Goal: Information Seeking & Learning: Learn about a topic

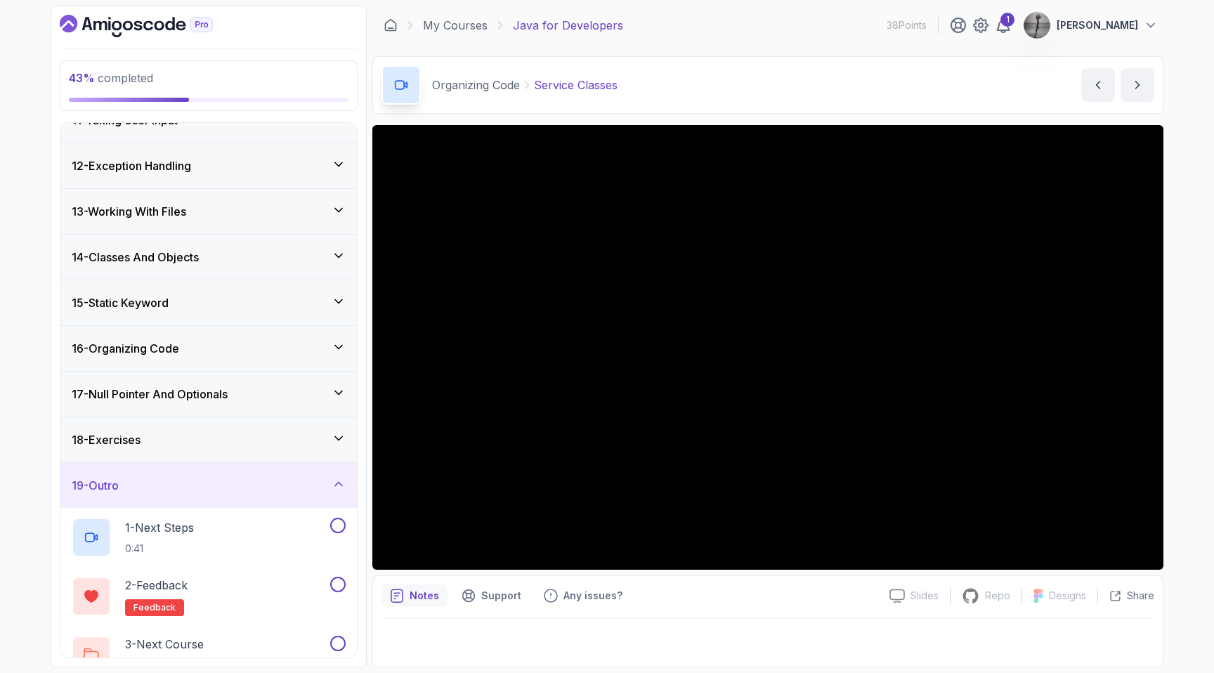
scroll to position [509, 0]
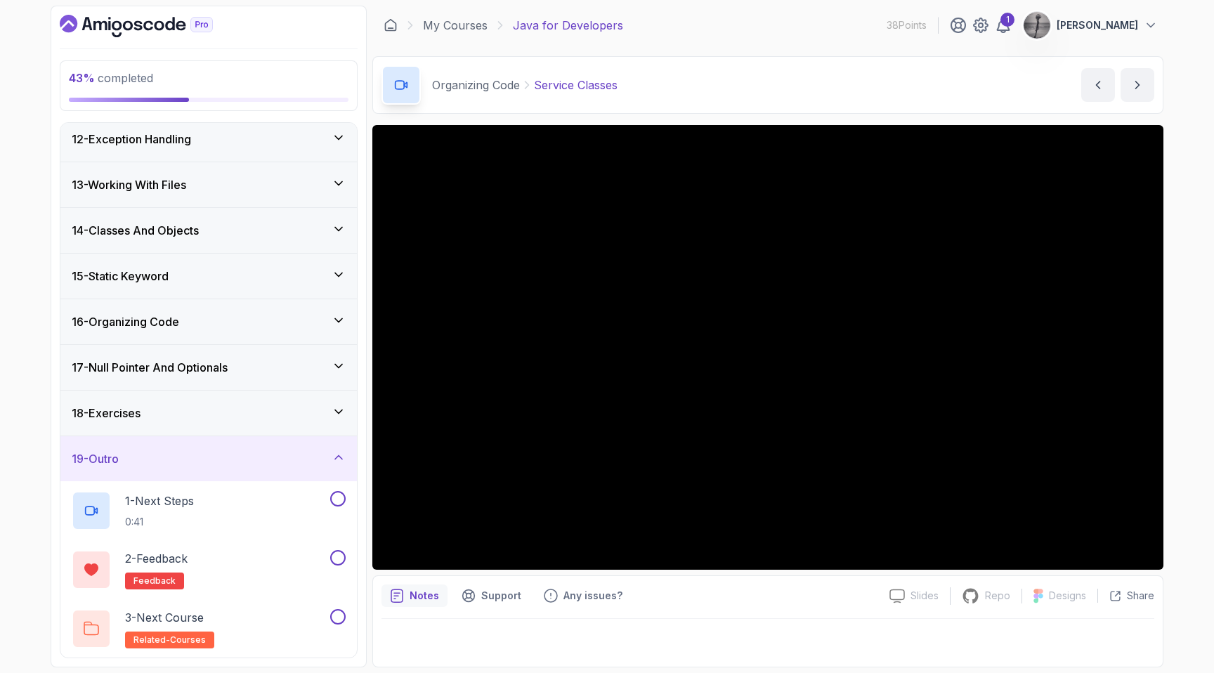
click at [131, 467] on div "19 - Outro" at bounding box center [208, 458] width 296 height 45
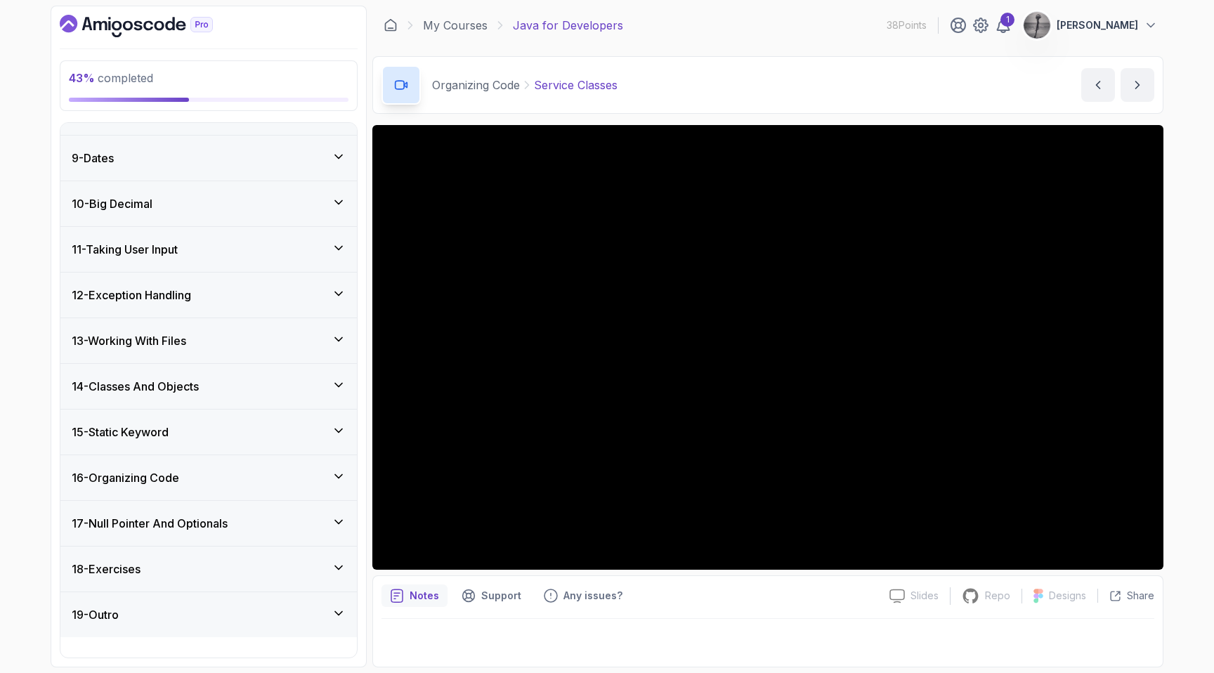
scroll to position [332, 0]
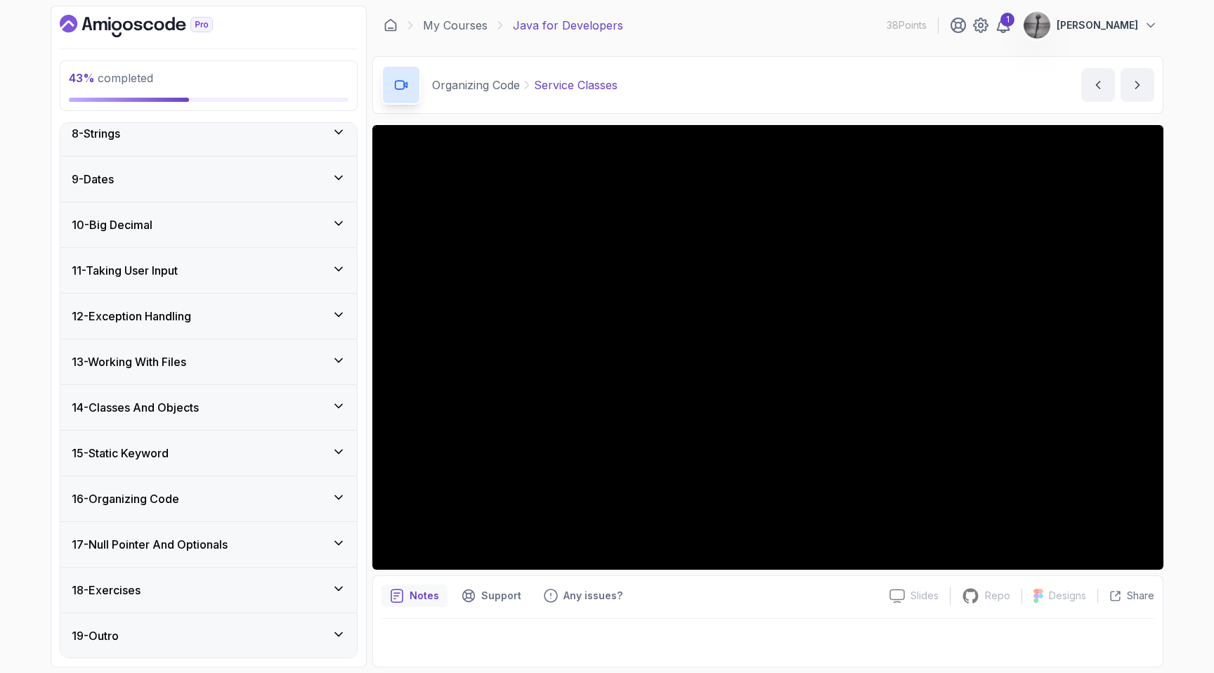
click at [147, 585] on div "18 - Exercises" at bounding box center [209, 590] width 274 height 17
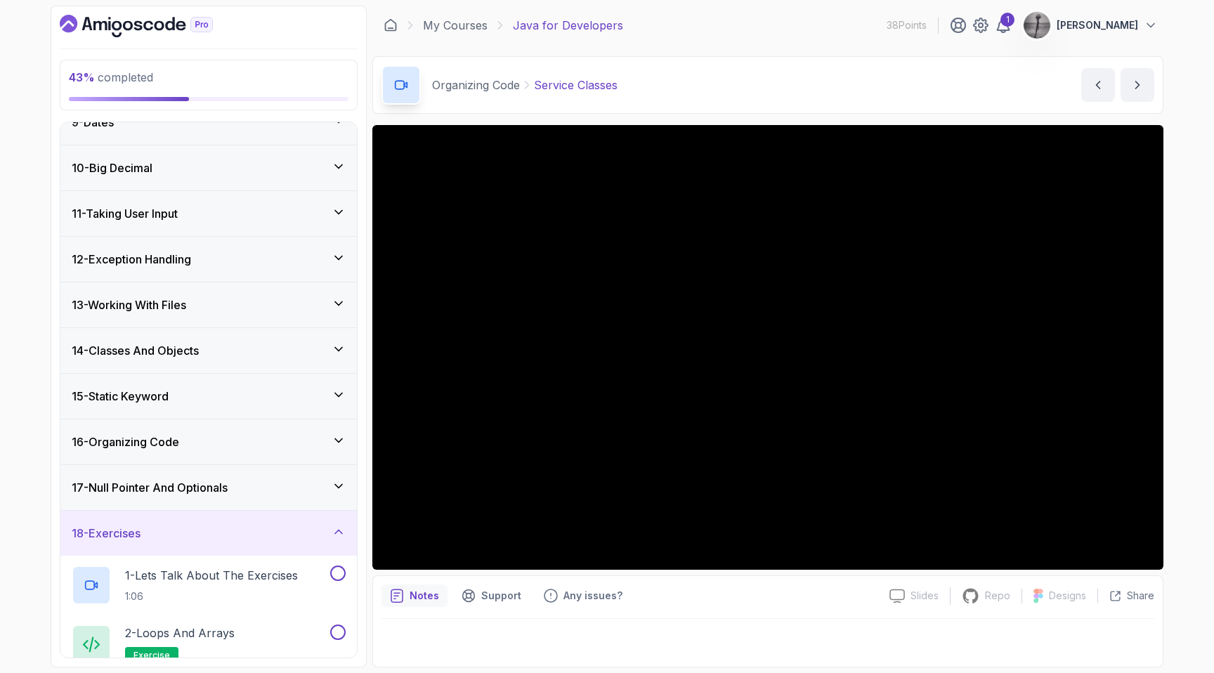
scroll to position [433, 0]
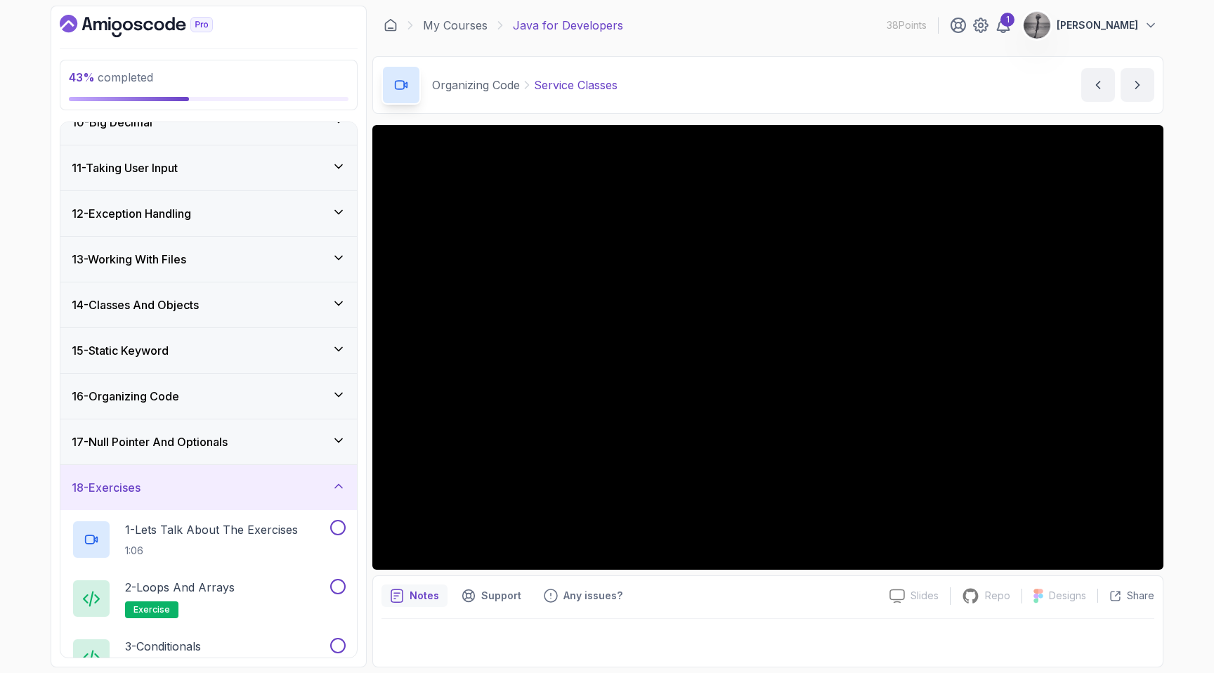
click at [126, 485] on h3 "18 - Exercises" at bounding box center [106, 487] width 69 height 17
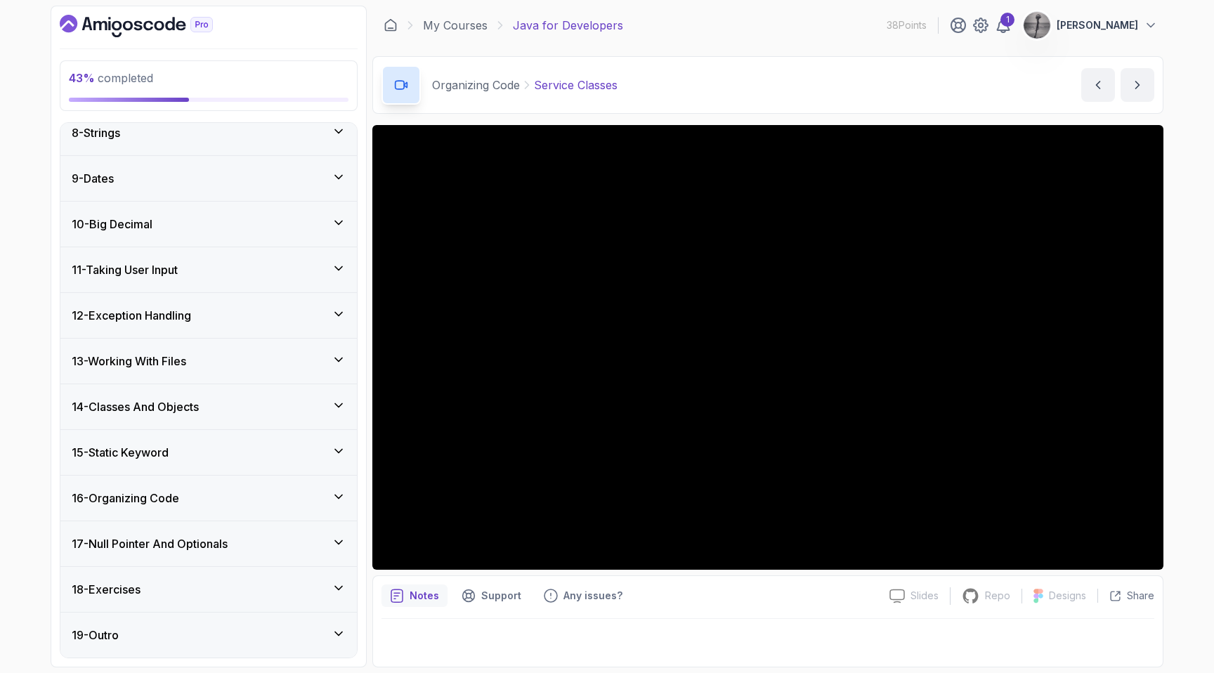
scroll to position [332, 0]
click at [149, 410] on h3 "14 - Classes And Objects" at bounding box center [135, 407] width 127 height 17
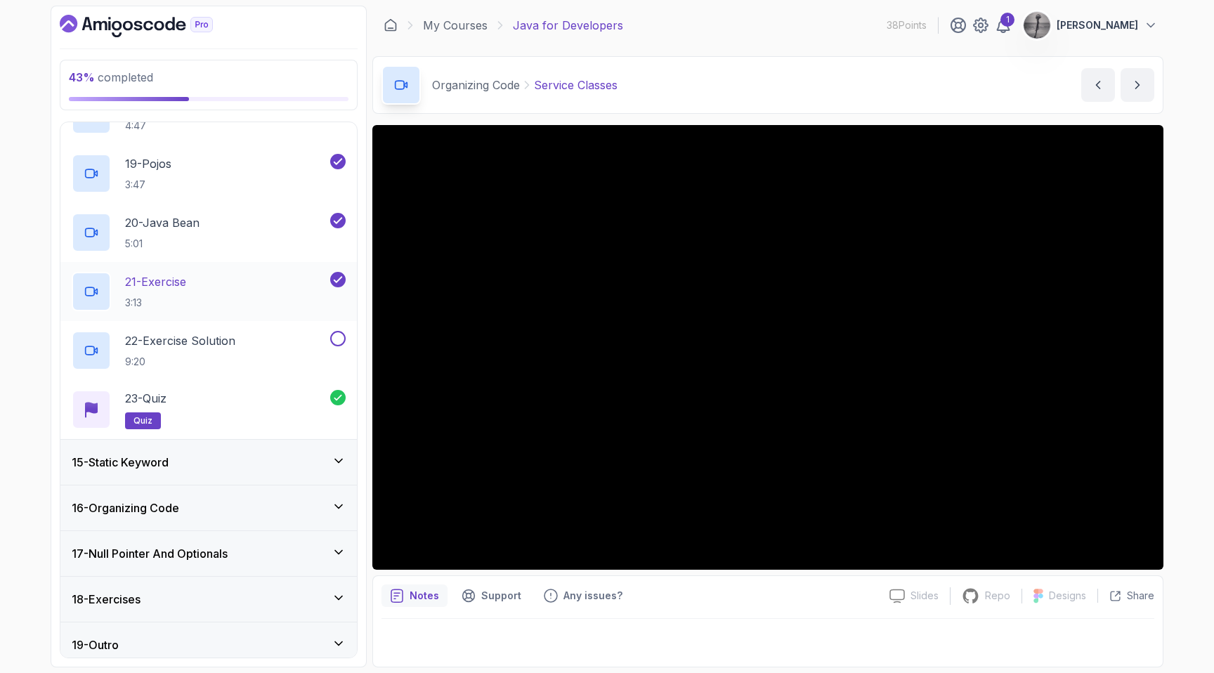
scroll to position [1689, 0]
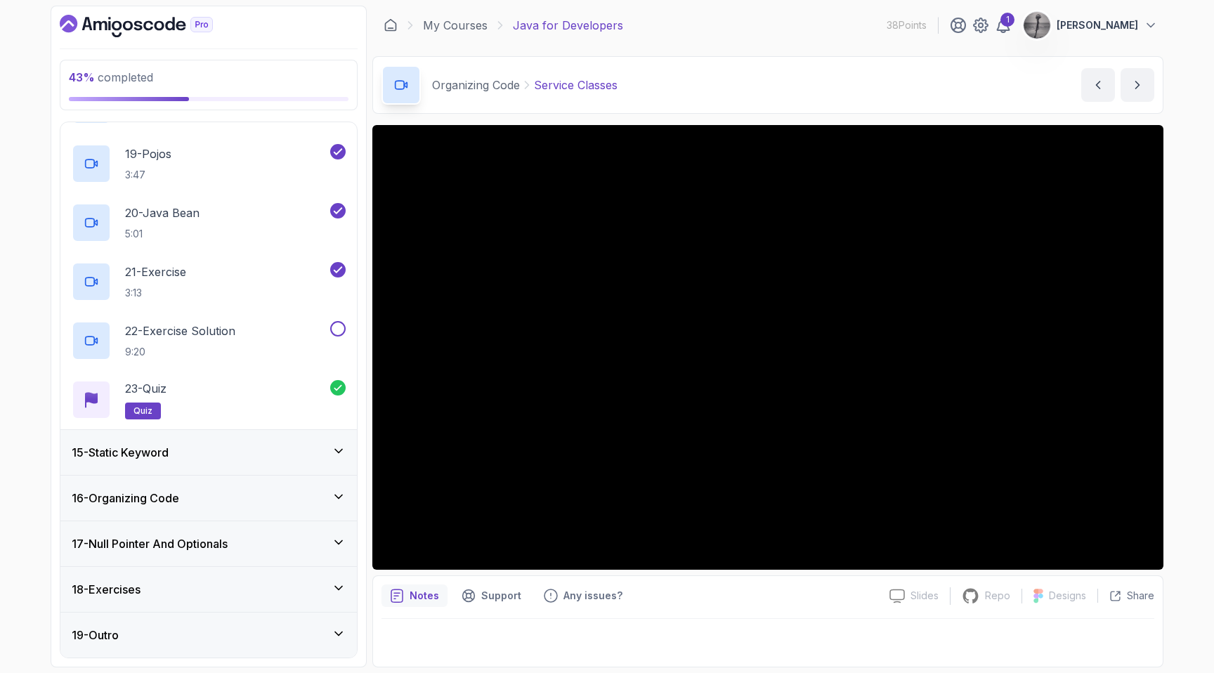
click at [179, 496] on h3 "16 - Organizing Code" at bounding box center [125, 498] width 107 height 17
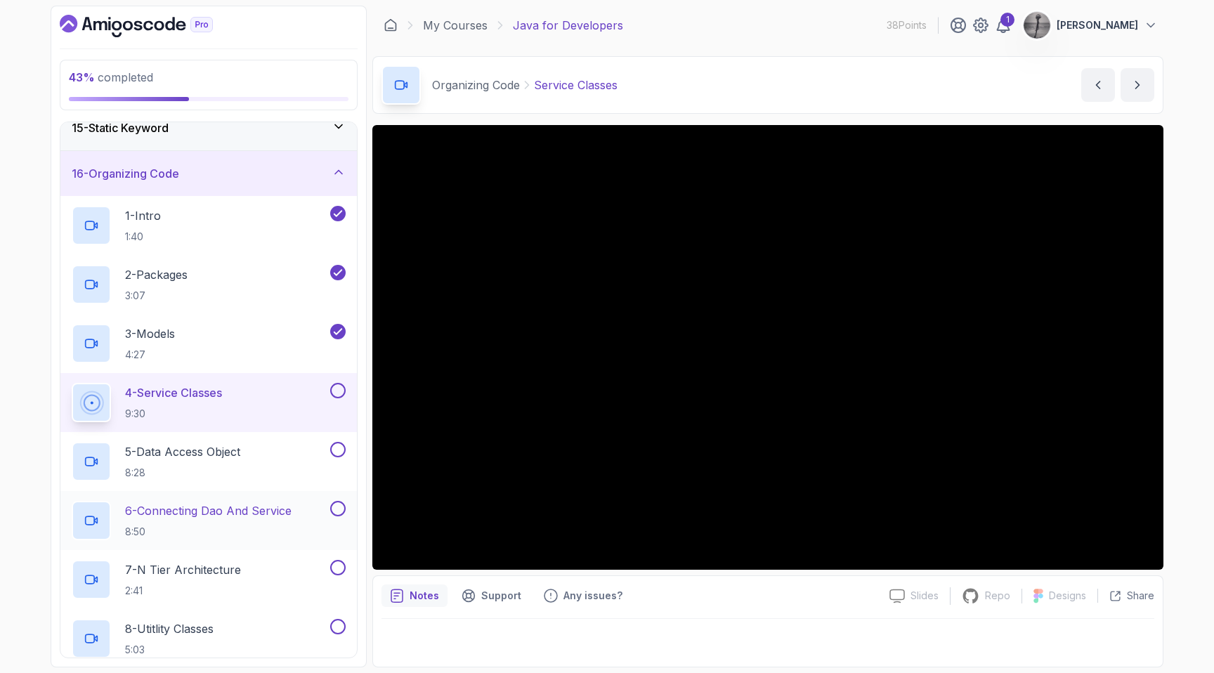
scroll to position [658, 0]
click at [222, 270] on div "2 - Packages 3:07" at bounding box center [200, 282] width 256 height 39
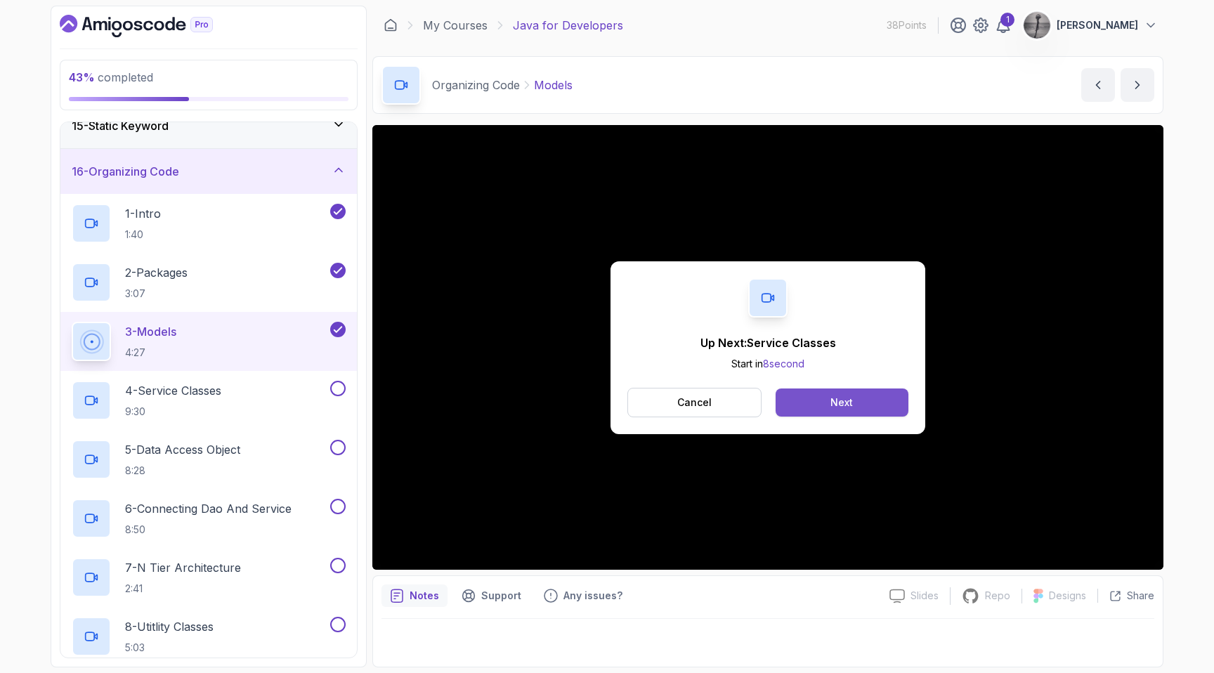
click at [820, 404] on button "Next" at bounding box center [842, 403] width 133 height 28
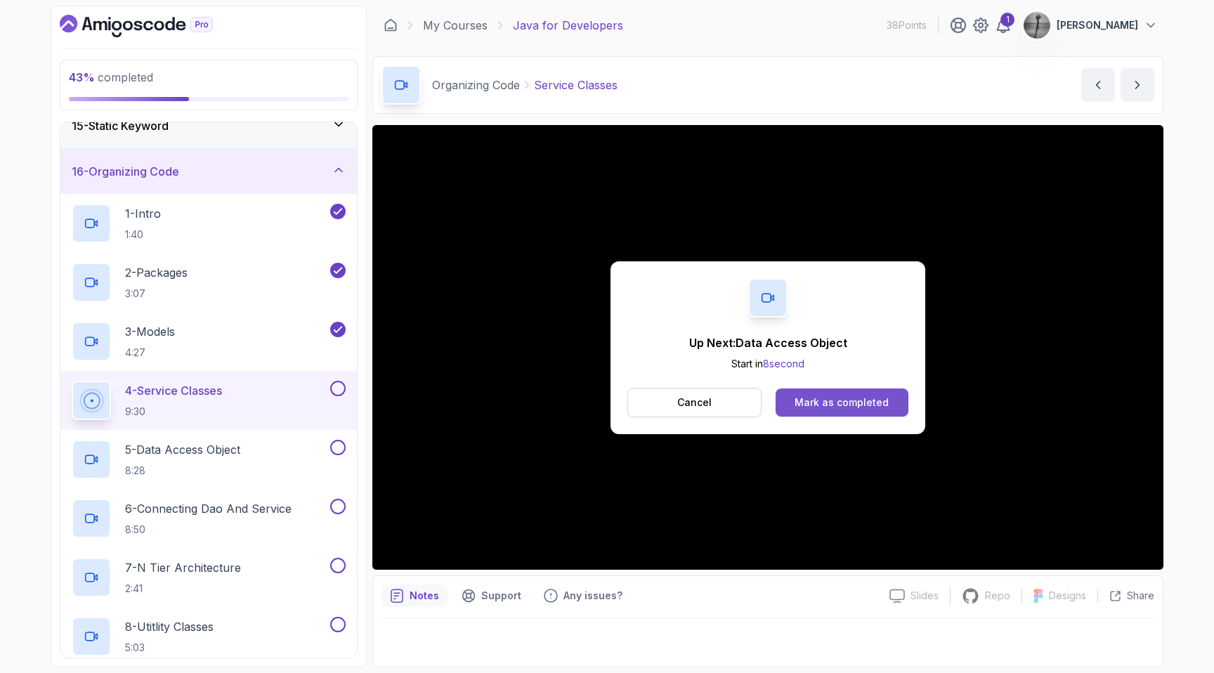
click at [828, 405] on div "Mark as completed" at bounding box center [842, 403] width 94 height 14
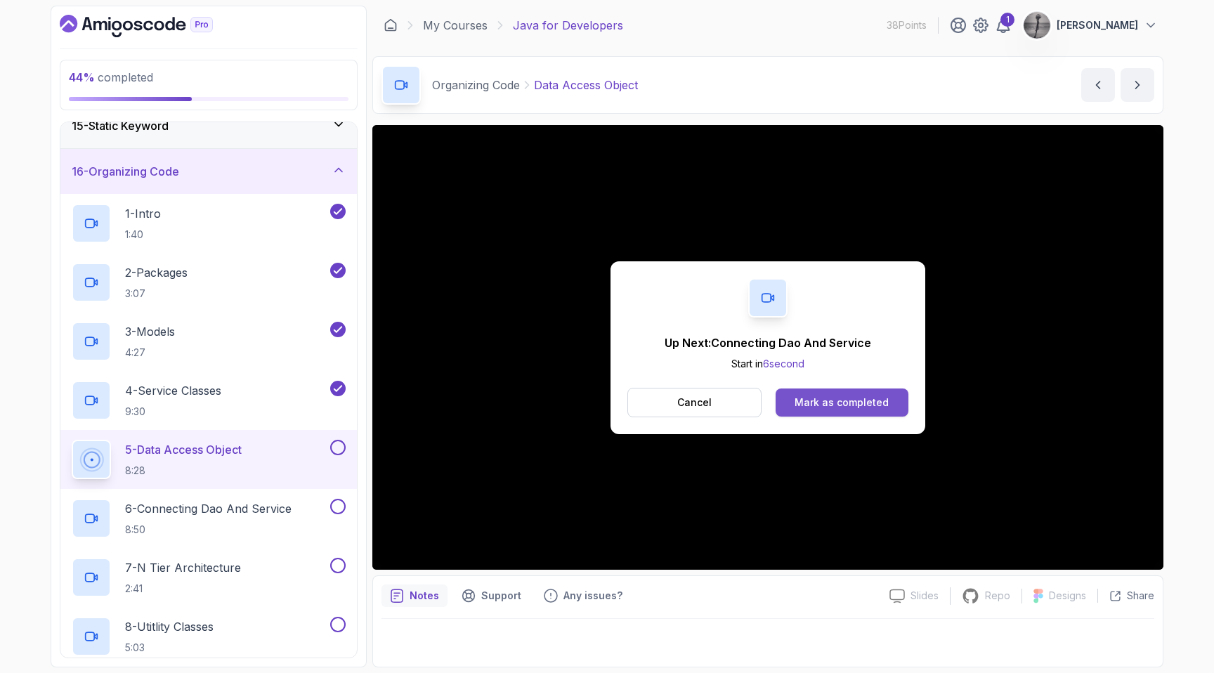
click at [821, 402] on div "Mark as completed" at bounding box center [842, 403] width 94 height 14
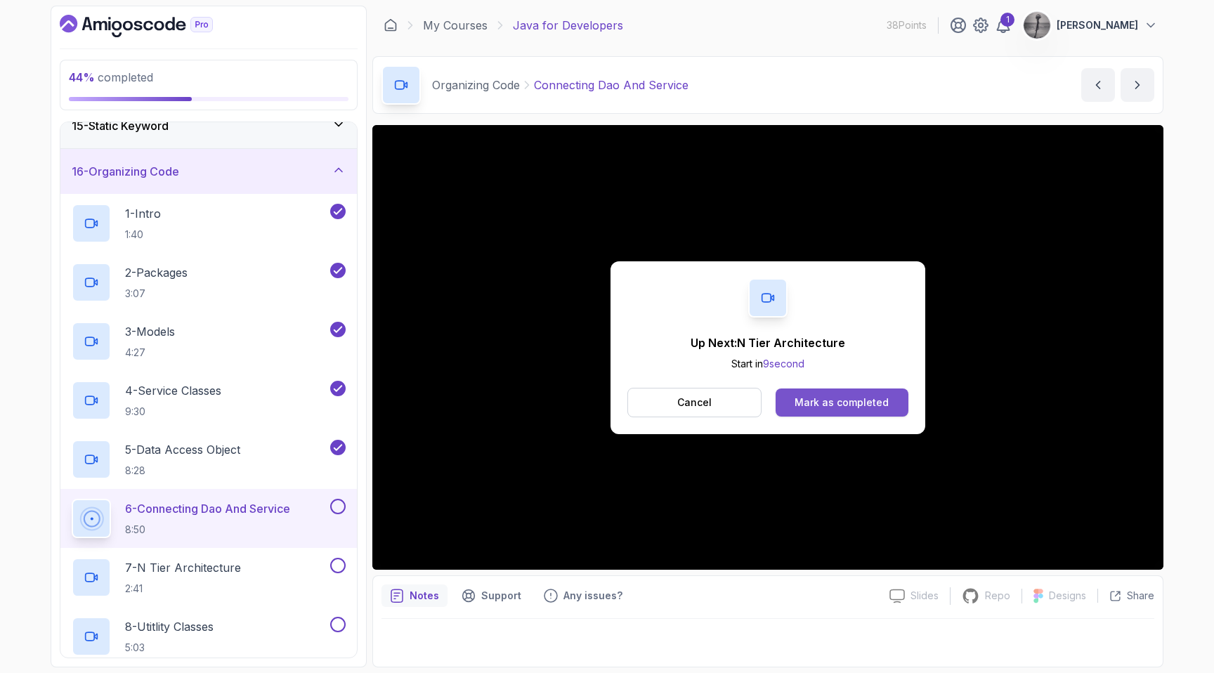
click at [834, 408] on div "Mark as completed" at bounding box center [842, 403] width 94 height 14
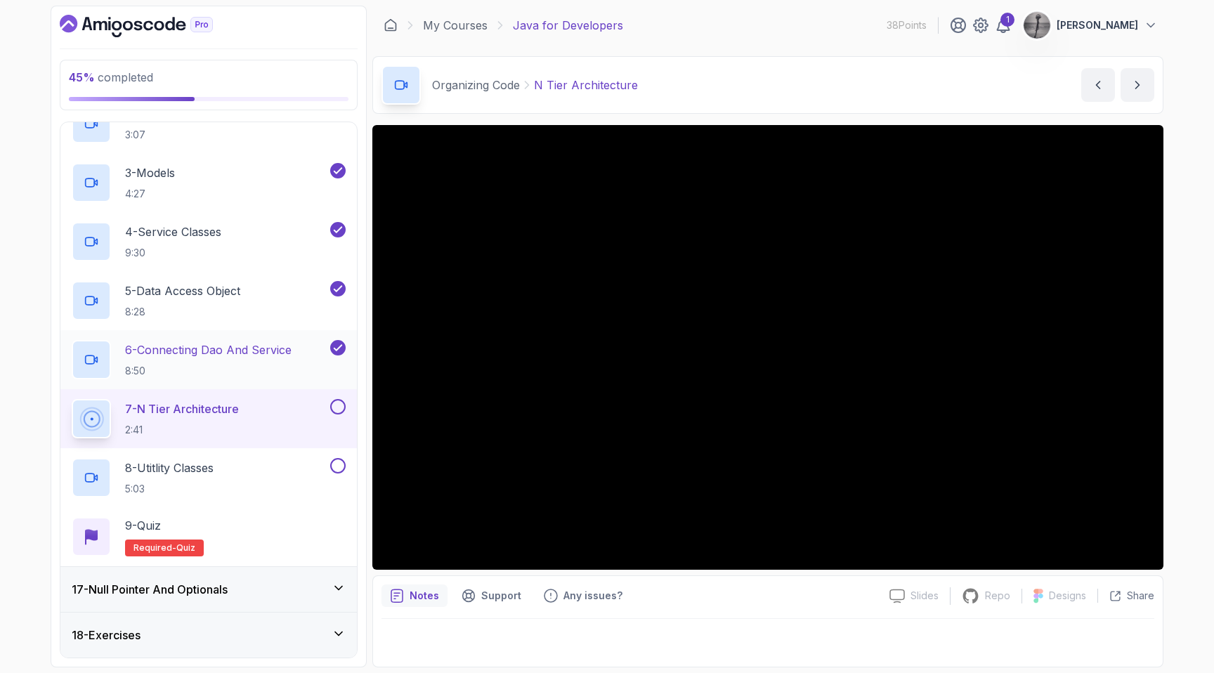
scroll to position [863, 0]
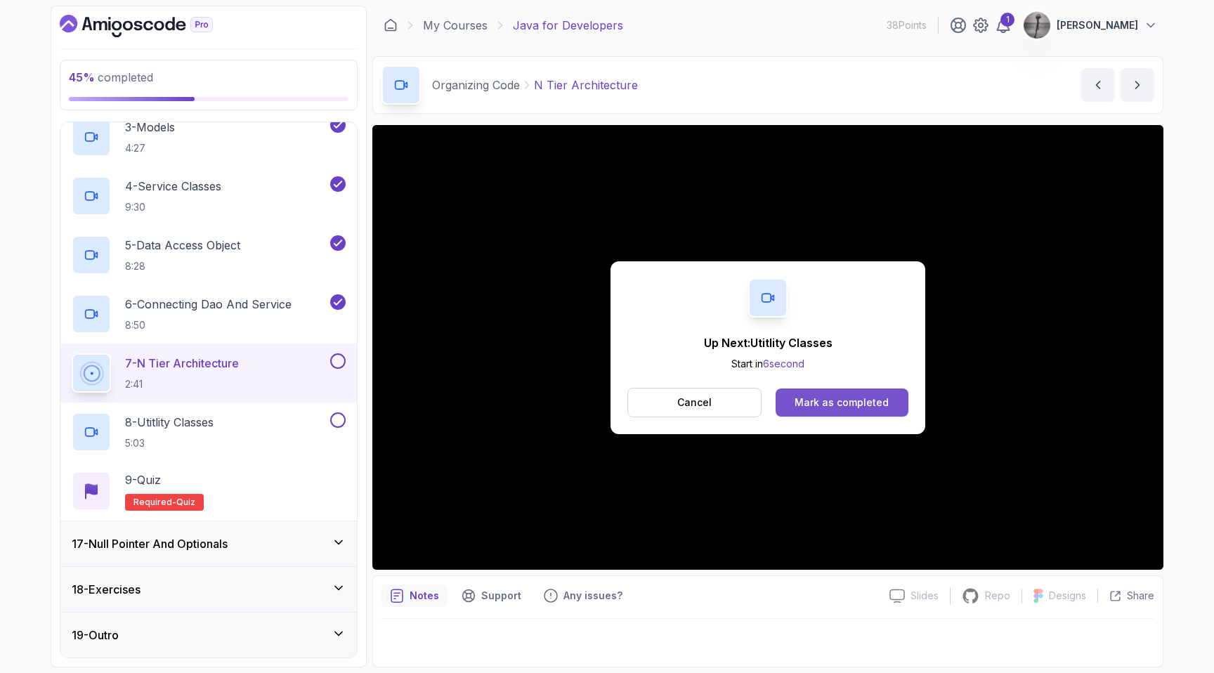
click at [824, 400] on div "Mark as completed" at bounding box center [842, 403] width 94 height 14
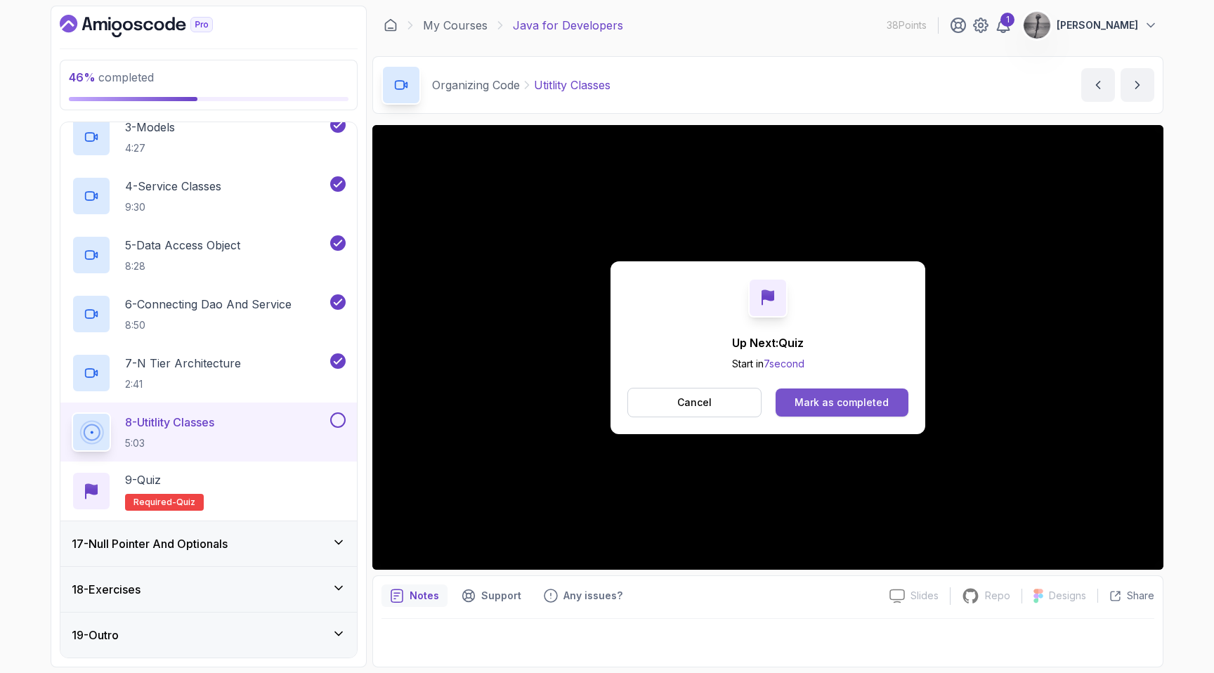
click at [839, 405] on div "Mark as completed" at bounding box center [842, 403] width 94 height 14
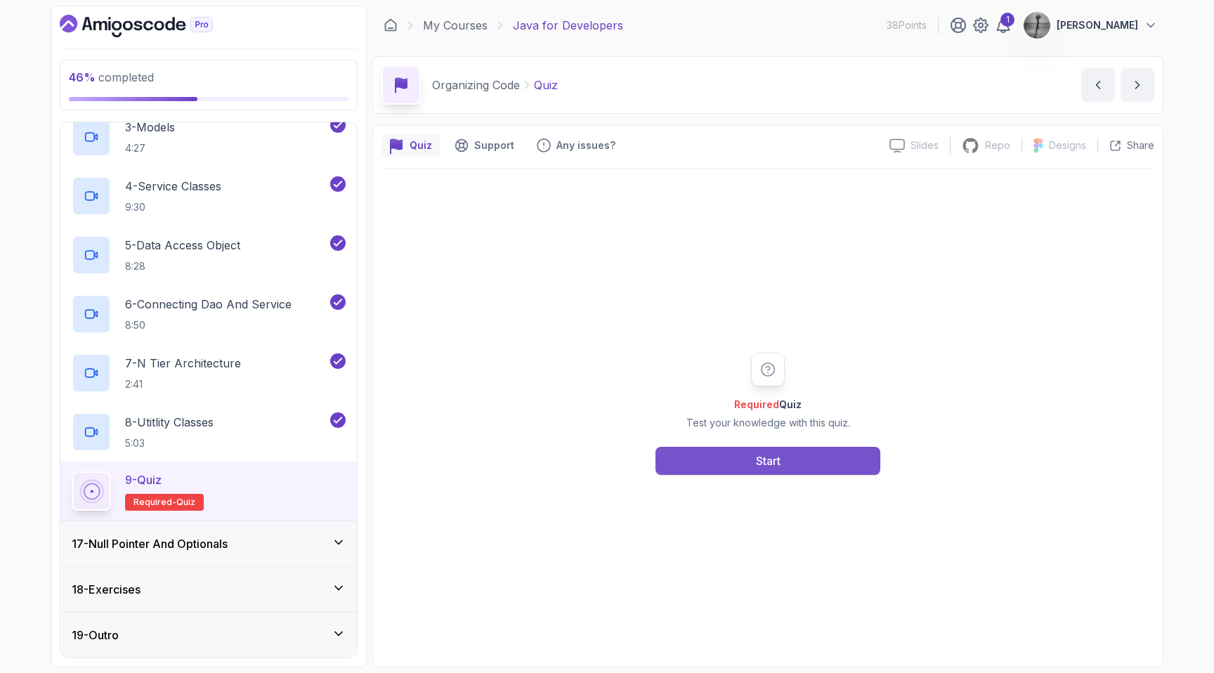
click at [795, 452] on button "Start" at bounding box center [768, 461] width 225 height 28
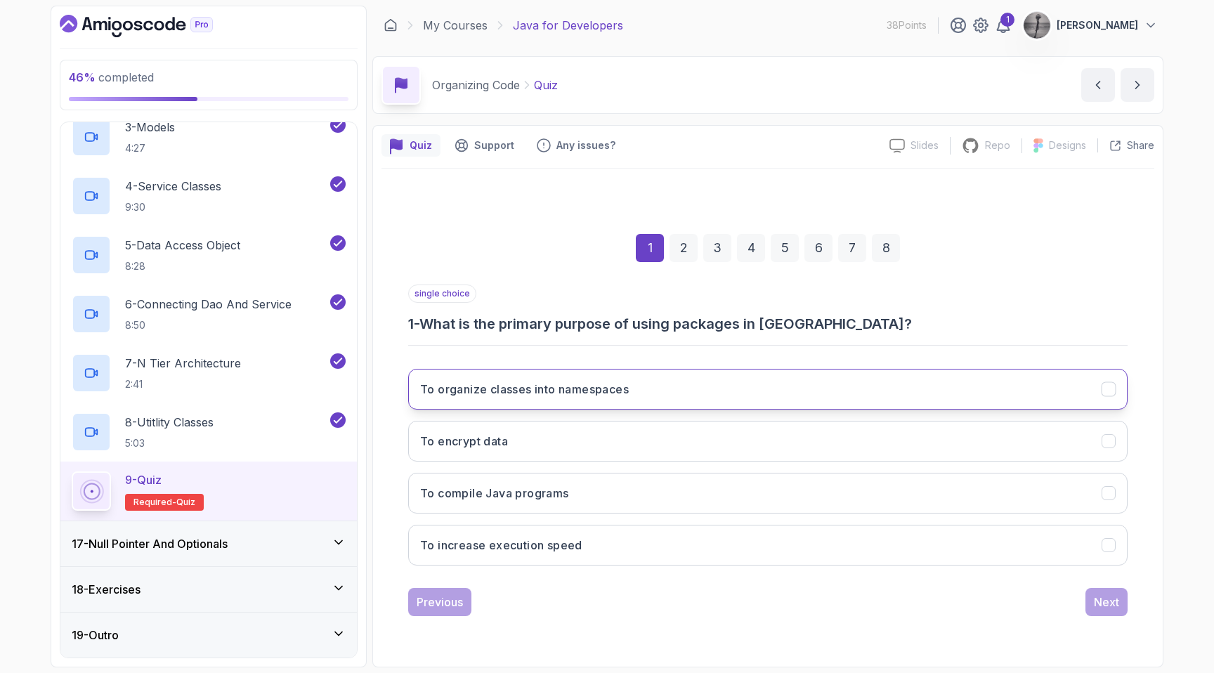
click at [814, 394] on button "To organize classes into namespaces" at bounding box center [767, 389] width 719 height 41
click at [1100, 599] on div "Next" at bounding box center [1106, 602] width 25 height 17
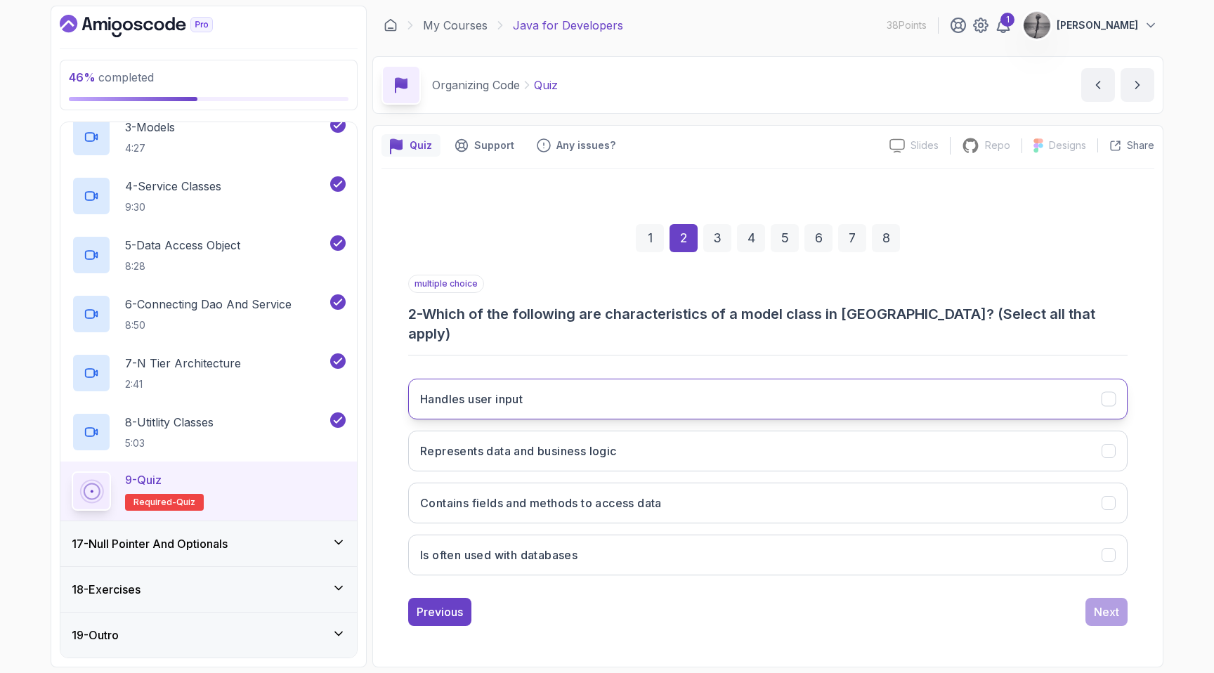
click at [546, 389] on button "Handles user input" at bounding box center [767, 399] width 719 height 41
click at [570, 502] on button "Contains fields and methods to access data" at bounding box center [767, 503] width 719 height 41
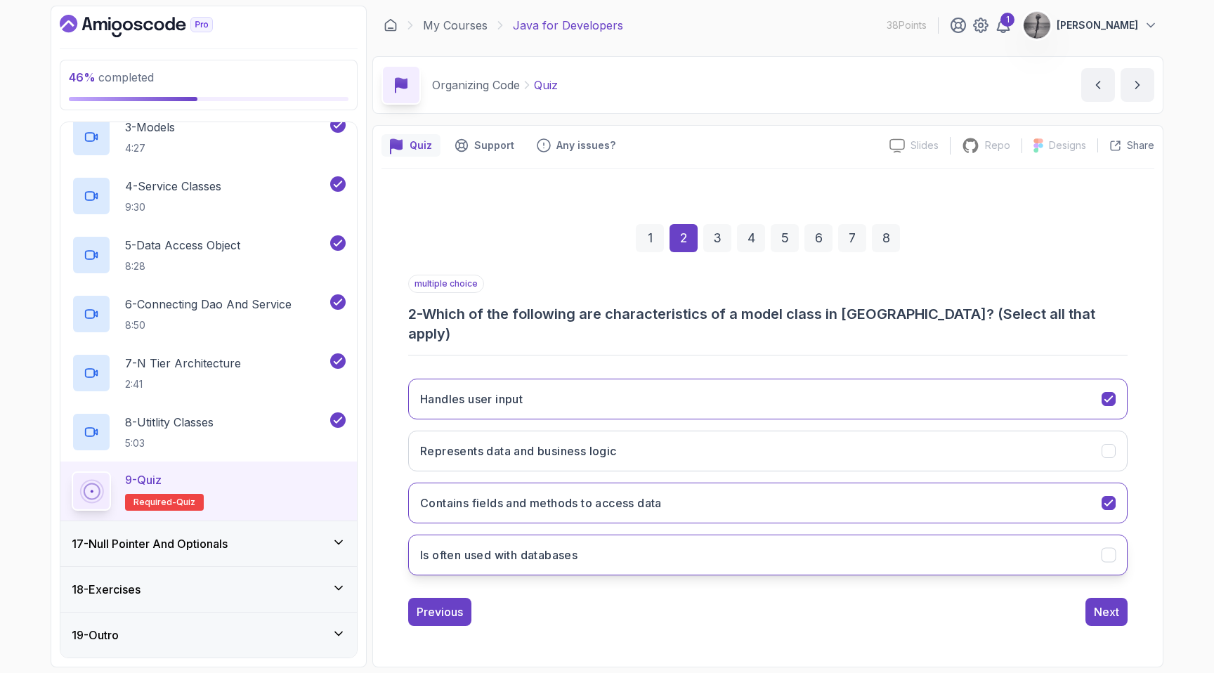
click at [599, 554] on button "Is often used with databases" at bounding box center [767, 555] width 719 height 41
click at [1109, 604] on div "Next" at bounding box center [1106, 612] width 25 height 17
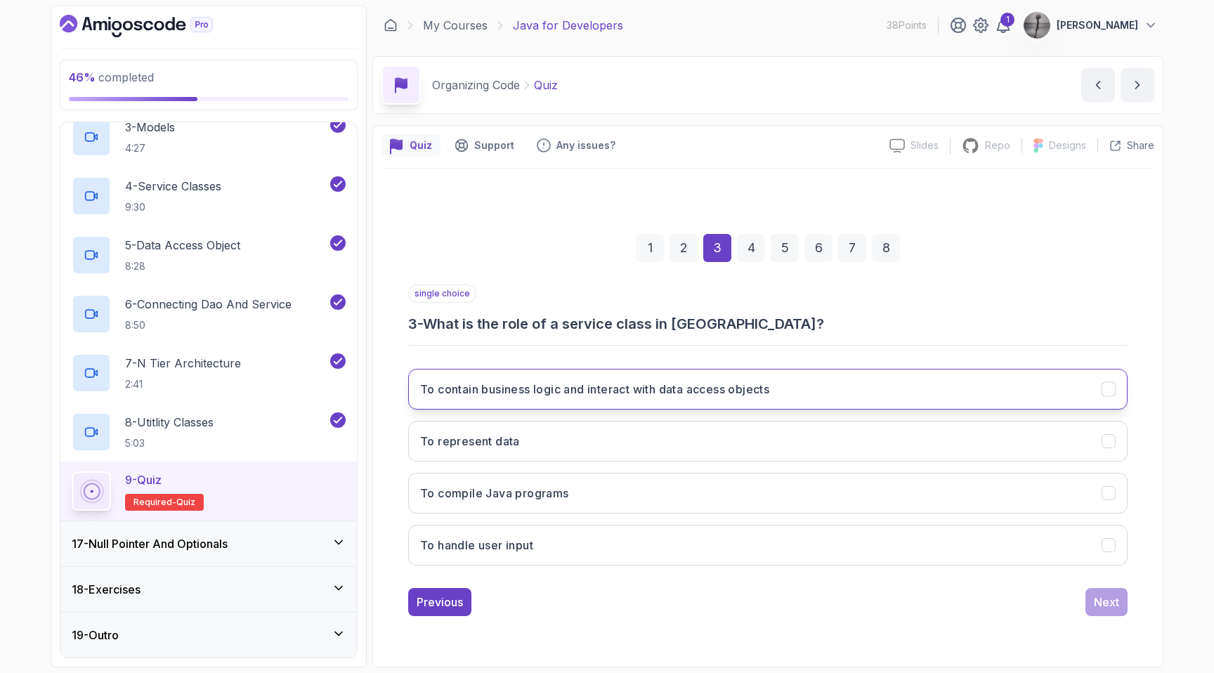
click at [642, 394] on h3 "To contain business logic and interact with data access objects" at bounding box center [594, 389] width 349 height 17
click at [1110, 604] on div "Next" at bounding box center [1106, 602] width 25 height 17
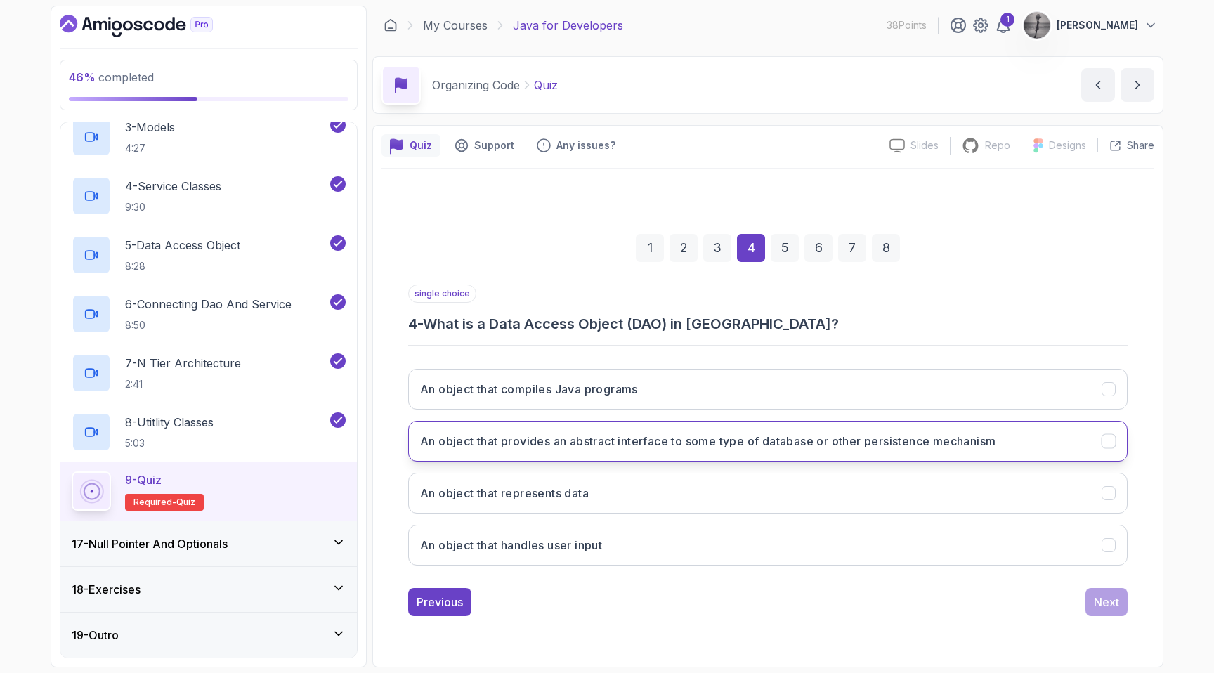
click at [951, 453] on button "An object that provides an abstract interface to some type of database or other…" at bounding box center [767, 441] width 719 height 41
click at [1121, 620] on div "1 2 3 4 5 6 7 8 single choice 4 - What is a Data Access Object (DAO) in [GEOGRA…" at bounding box center [768, 413] width 773 height 427
click at [1107, 601] on div "Next" at bounding box center [1106, 602] width 25 height 17
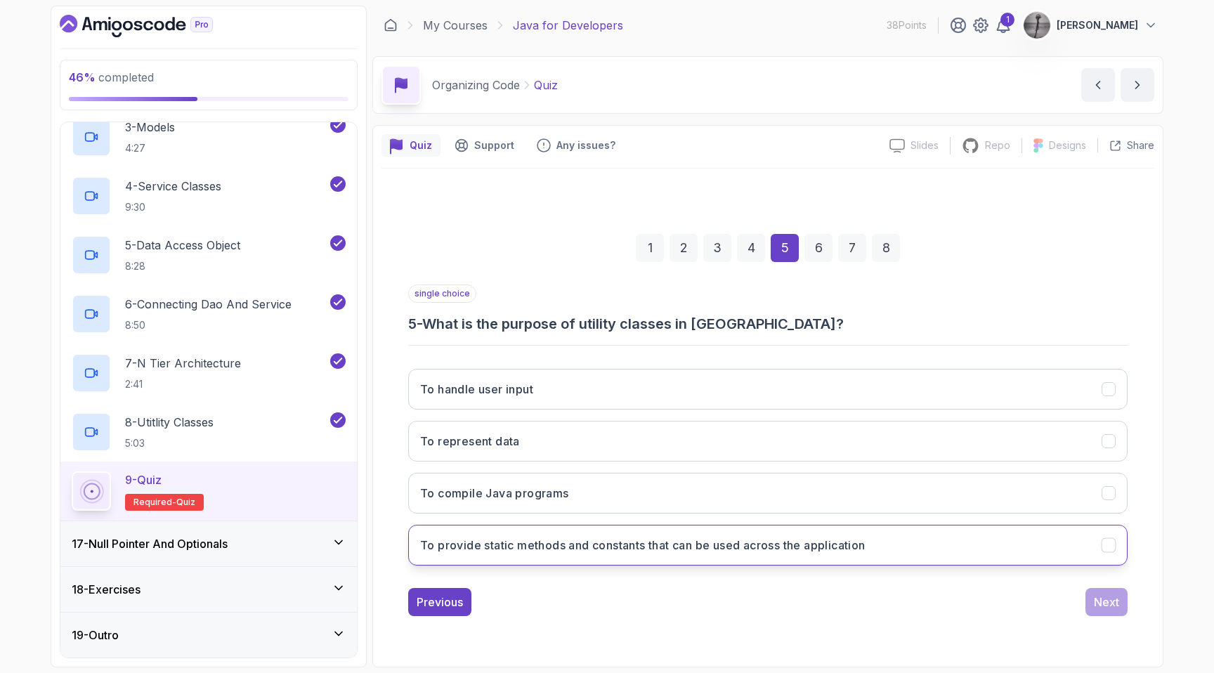
click at [816, 549] on h3 "To provide static methods and constants that can be used across the application" at bounding box center [642, 545] width 445 height 17
click at [1108, 594] on div "Next" at bounding box center [1106, 602] width 25 height 17
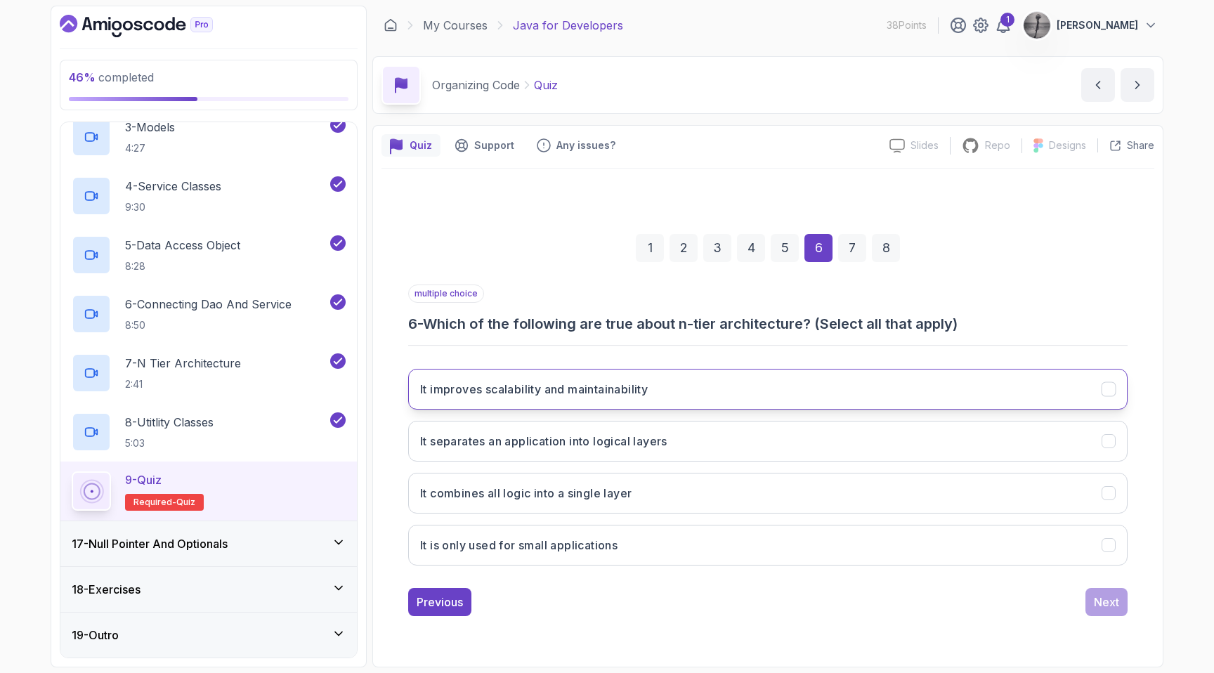
click at [616, 389] on h3 "It improves scalability and maintainability" at bounding box center [534, 389] width 228 height 17
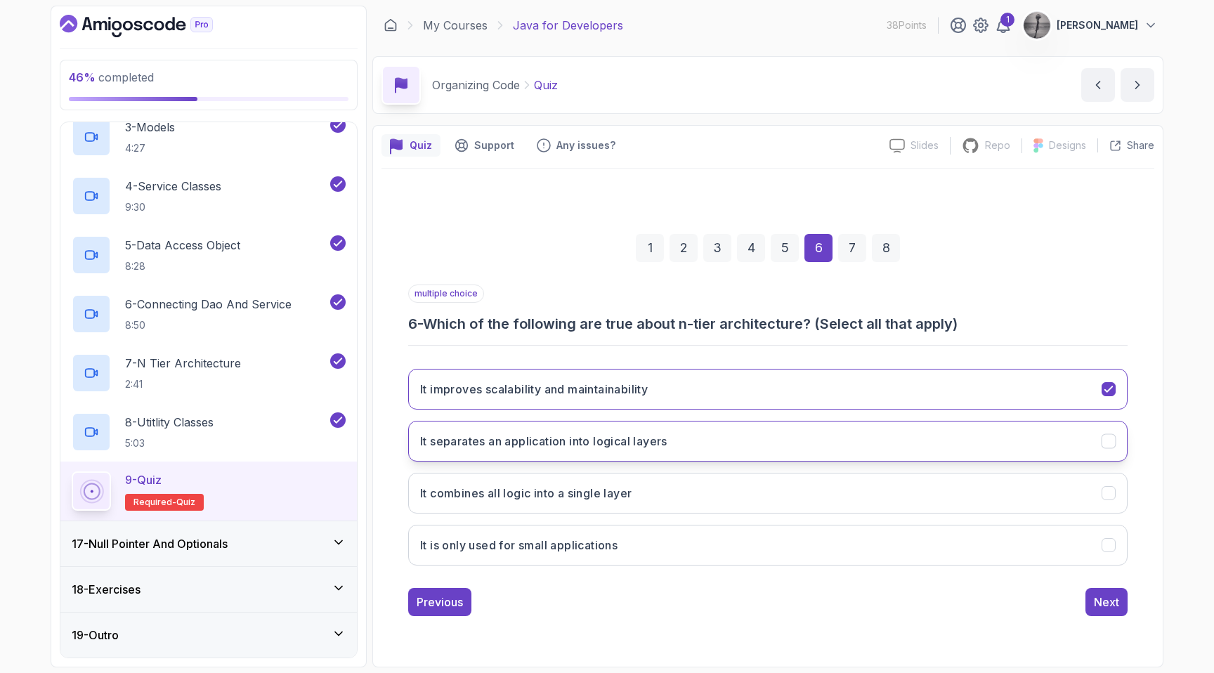
click at [647, 441] on h3 "It separates an application into logical layers" at bounding box center [543, 441] width 247 height 17
click at [1094, 605] on div "Next" at bounding box center [1106, 602] width 25 height 17
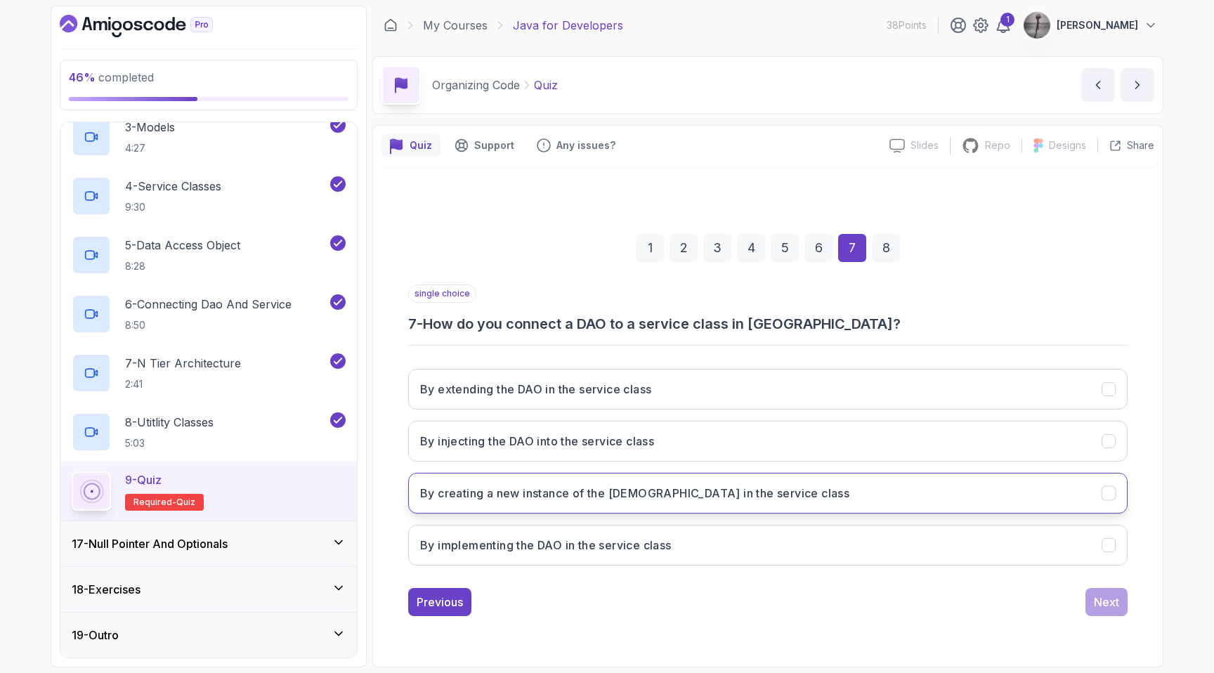
click at [644, 489] on h3 "By creating a new instance of the [DEMOGRAPHIC_DATA] in the service class" at bounding box center [634, 493] width 429 height 17
click at [1104, 596] on div "Next" at bounding box center [1106, 602] width 25 height 17
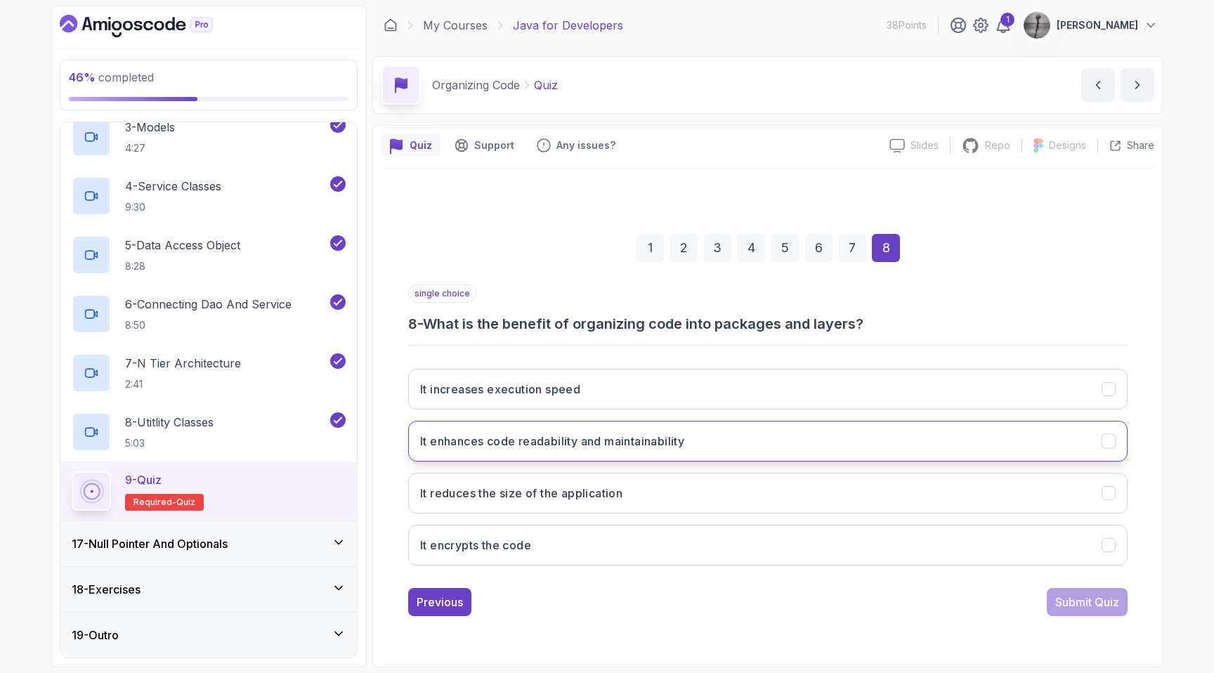
click at [693, 448] on button "It enhances code readability and maintainability" at bounding box center [767, 441] width 719 height 41
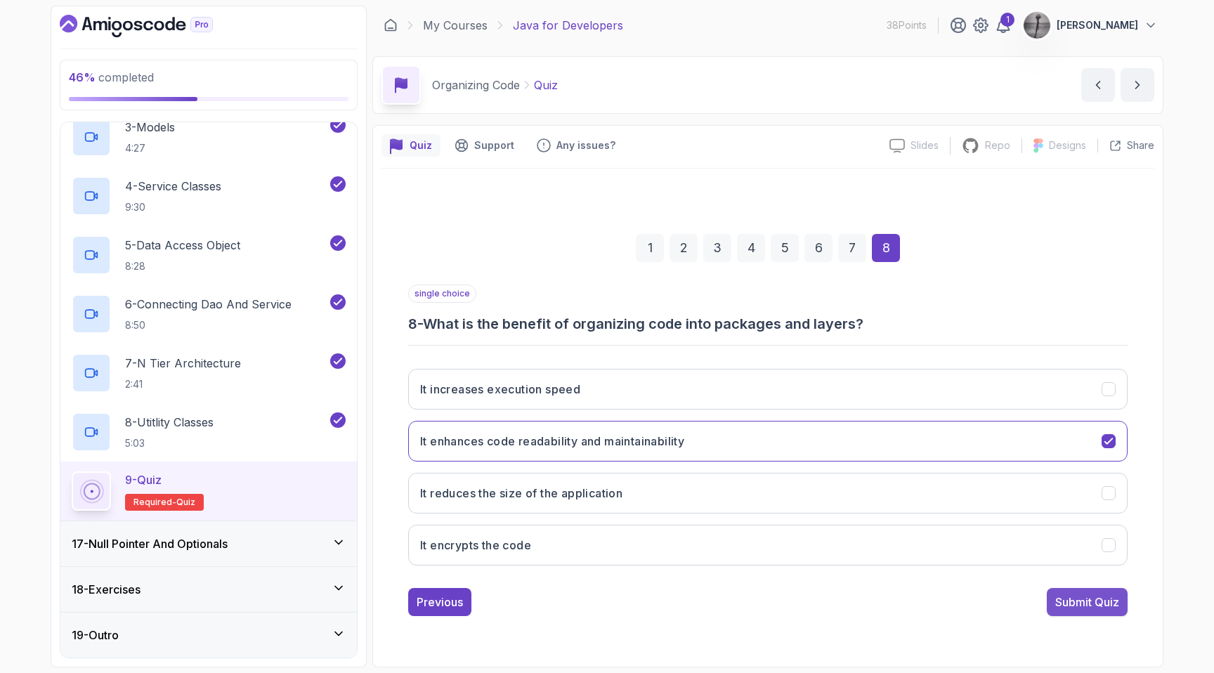
click at [1055, 596] on div "Submit Quiz" at bounding box center [1087, 602] width 64 height 17
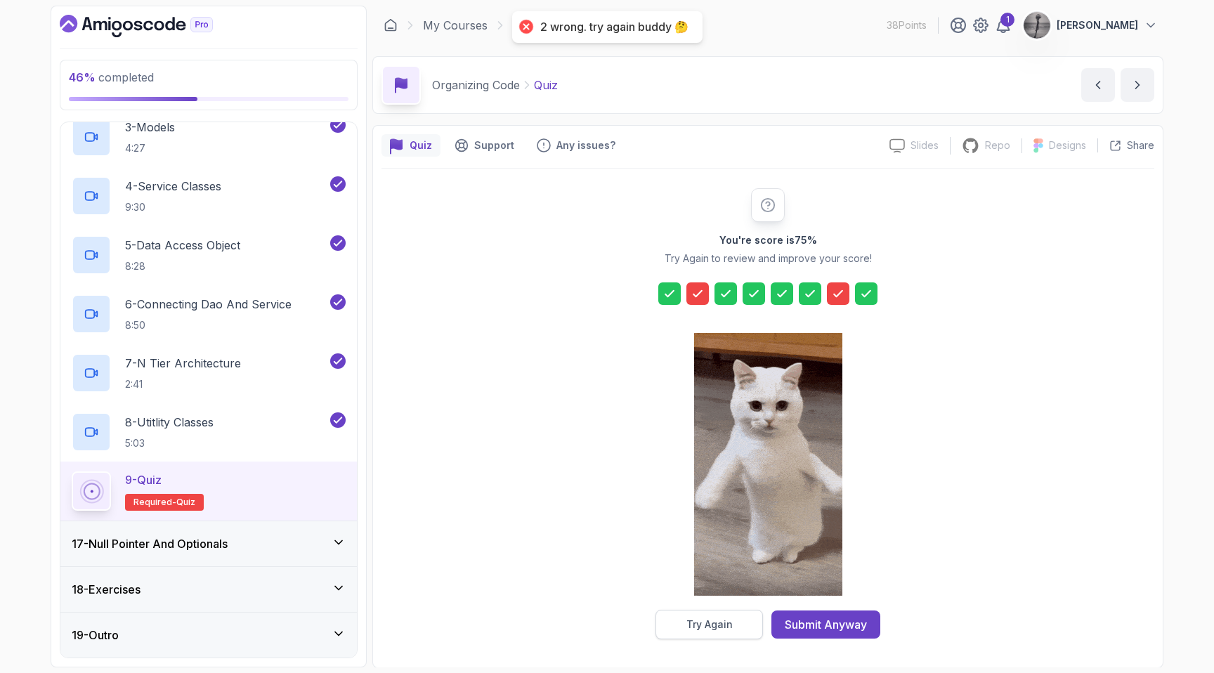
click at [715, 619] on div "Try Again" at bounding box center [709, 625] width 46 height 14
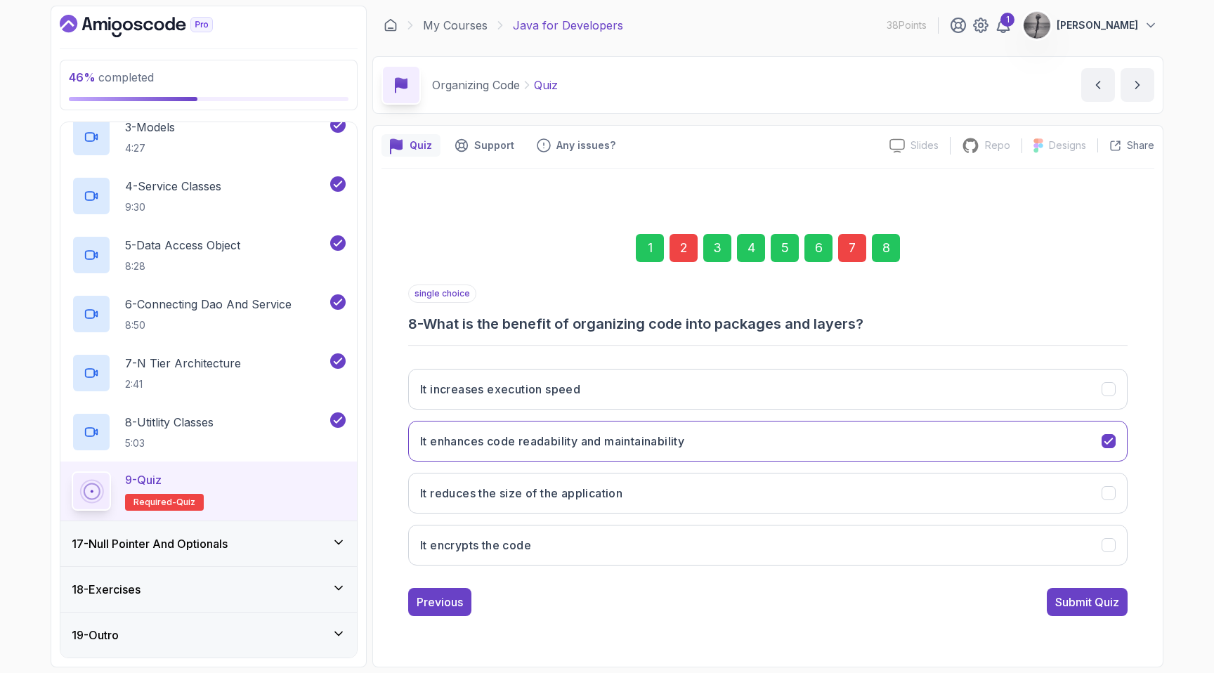
click at [688, 256] on div "2" at bounding box center [684, 248] width 28 height 28
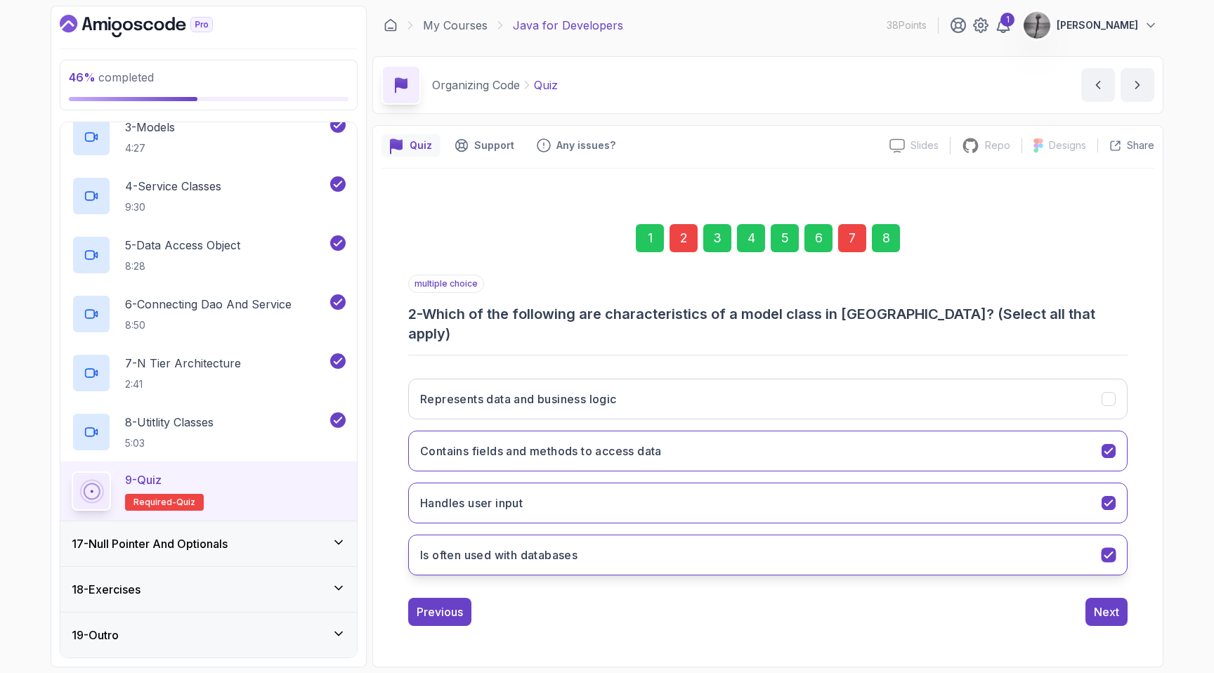
click at [705, 535] on button "Is often used with databases" at bounding box center [767, 555] width 719 height 41
click at [1110, 604] on div "Next" at bounding box center [1106, 612] width 25 height 17
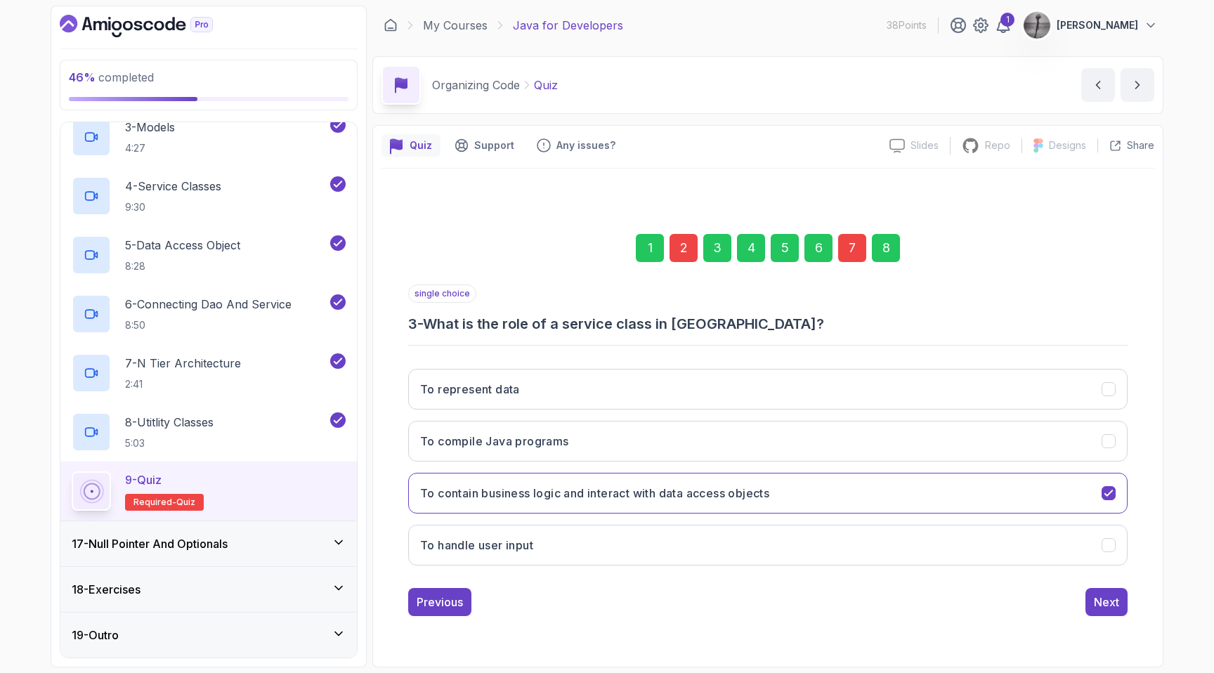
click at [857, 259] on div "7" at bounding box center [852, 248] width 28 height 28
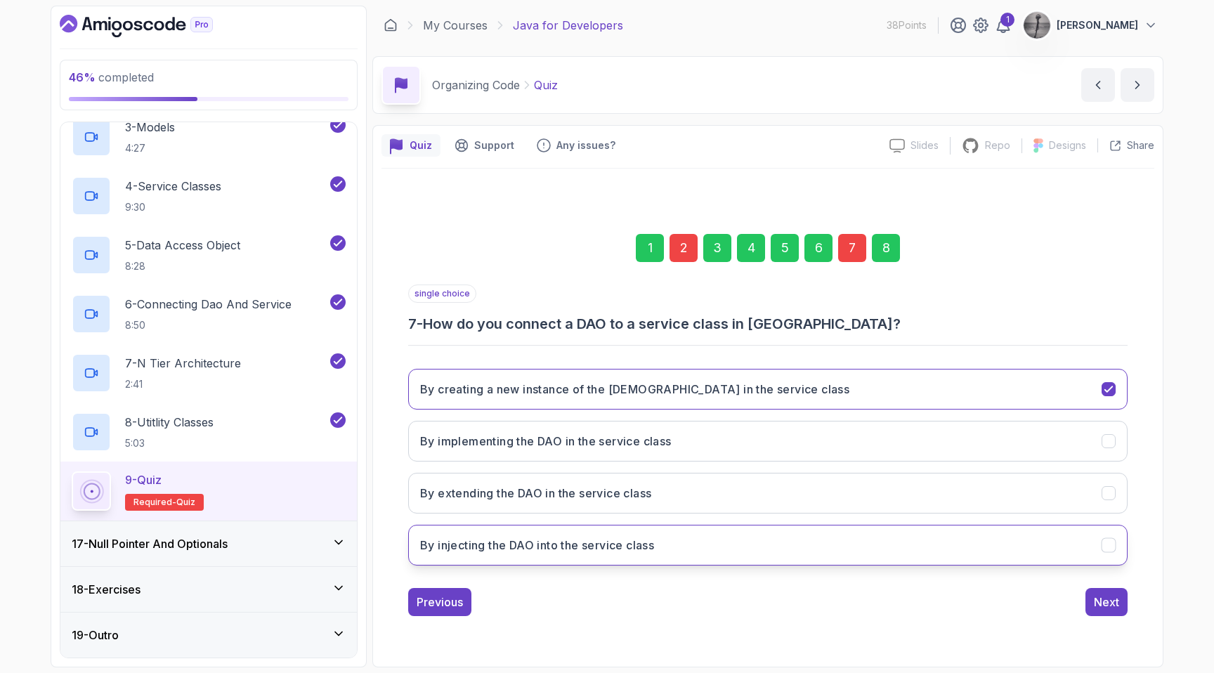
click at [684, 545] on button "By injecting the DAO into the service class" at bounding box center [767, 545] width 719 height 41
click at [1105, 595] on div "Next" at bounding box center [1106, 602] width 25 height 17
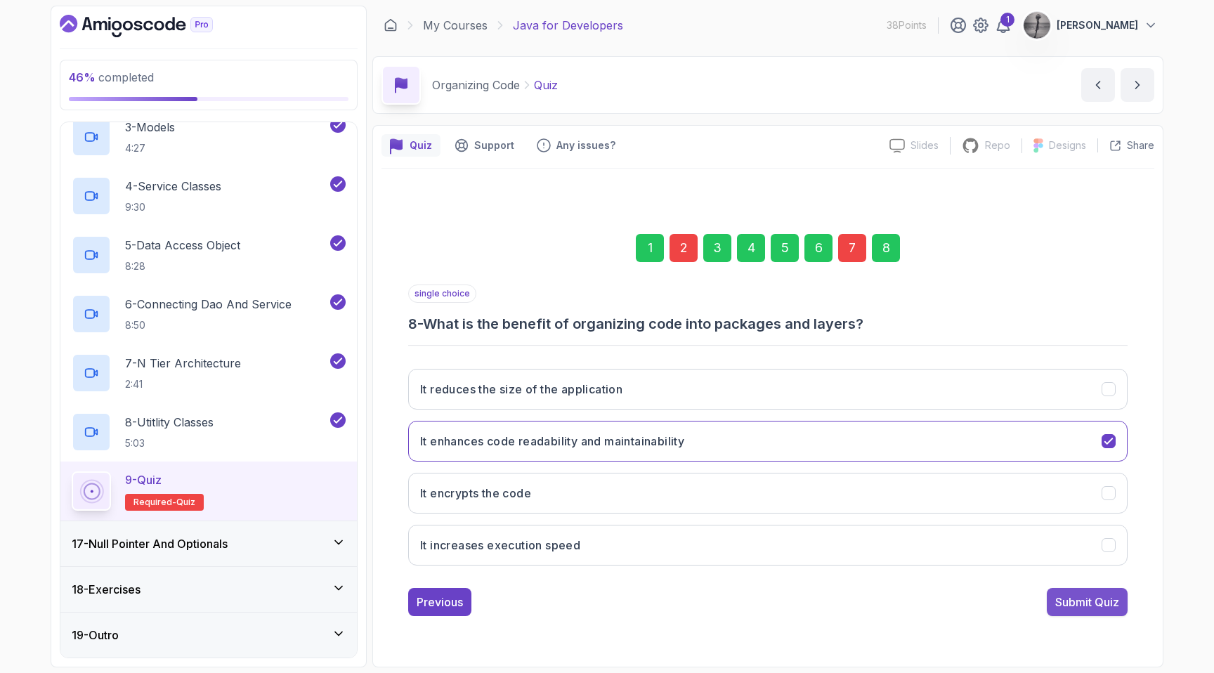
click at [1096, 600] on div "Submit Quiz" at bounding box center [1087, 602] width 64 height 17
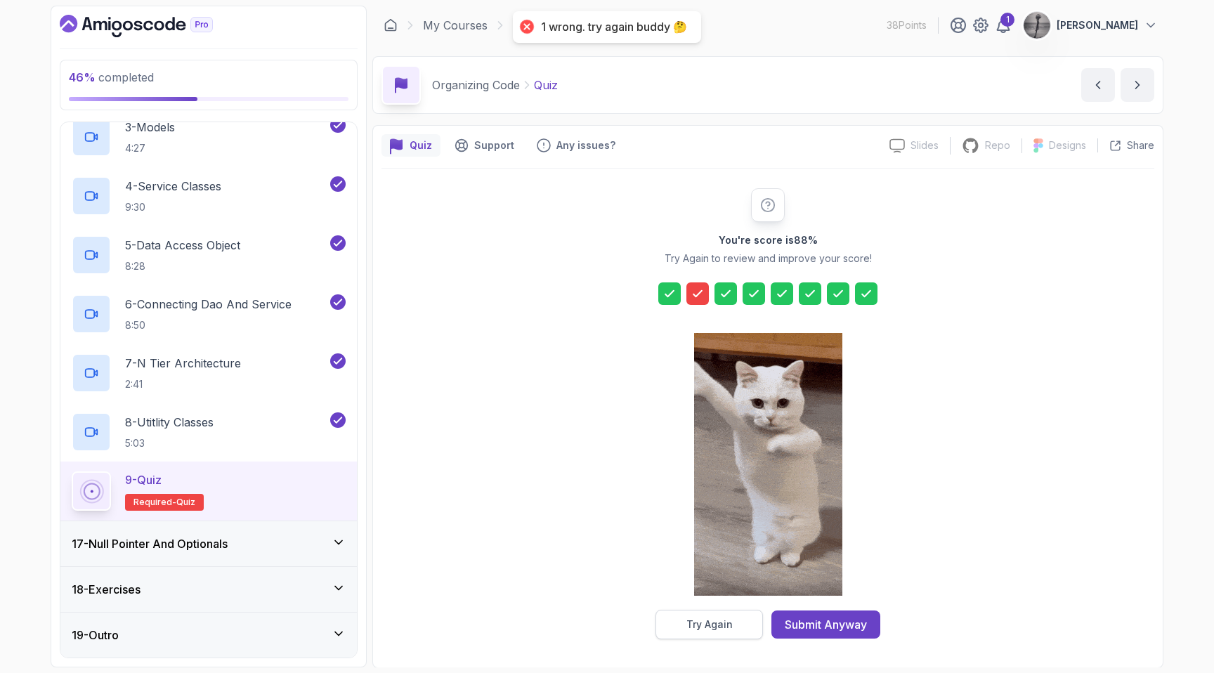
click at [734, 631] on button "Try Again" at bounding box center [709, 625] width 107 height 30
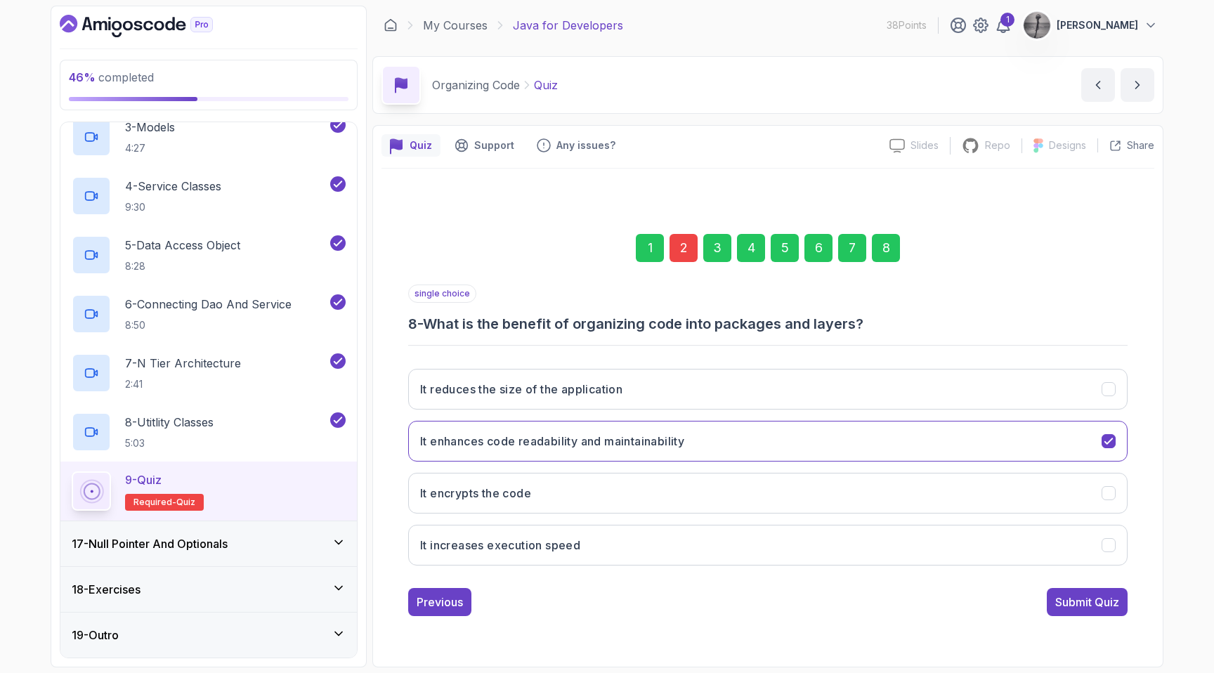
click at [687, 251] on div "2" at bounding box center [684, 248] width 28 height 28
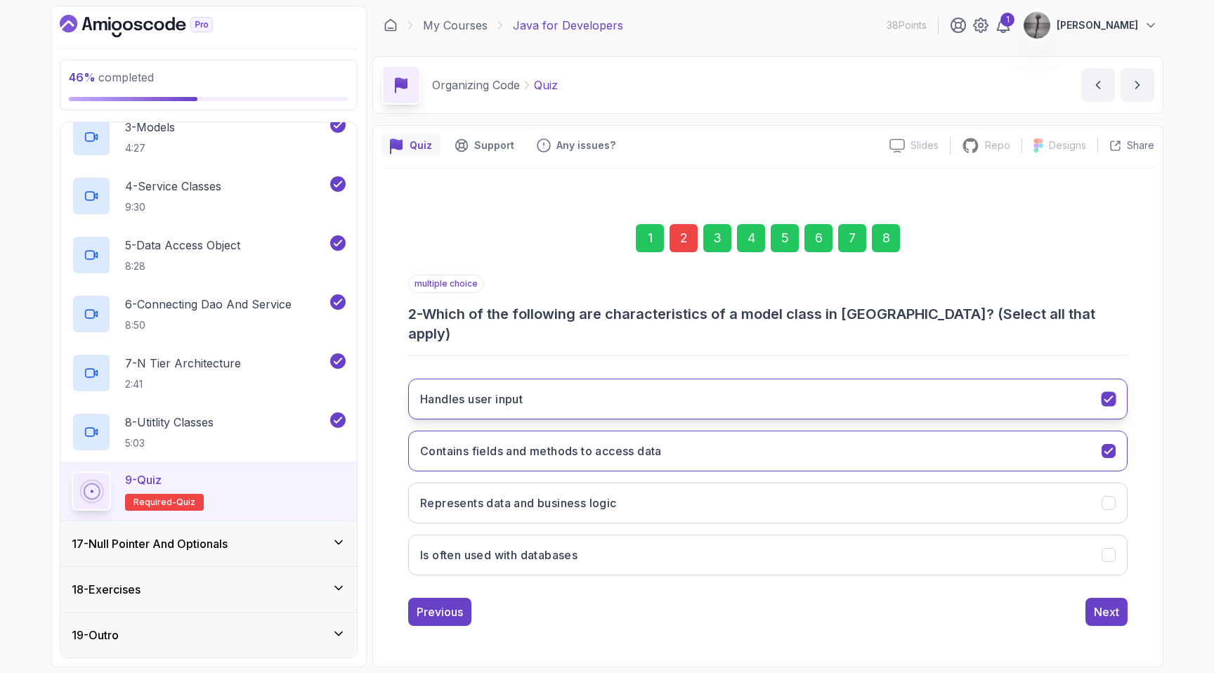
click at [672, 381] on button "Handles user input" at bounding box center [767, 399] width 719 height 41
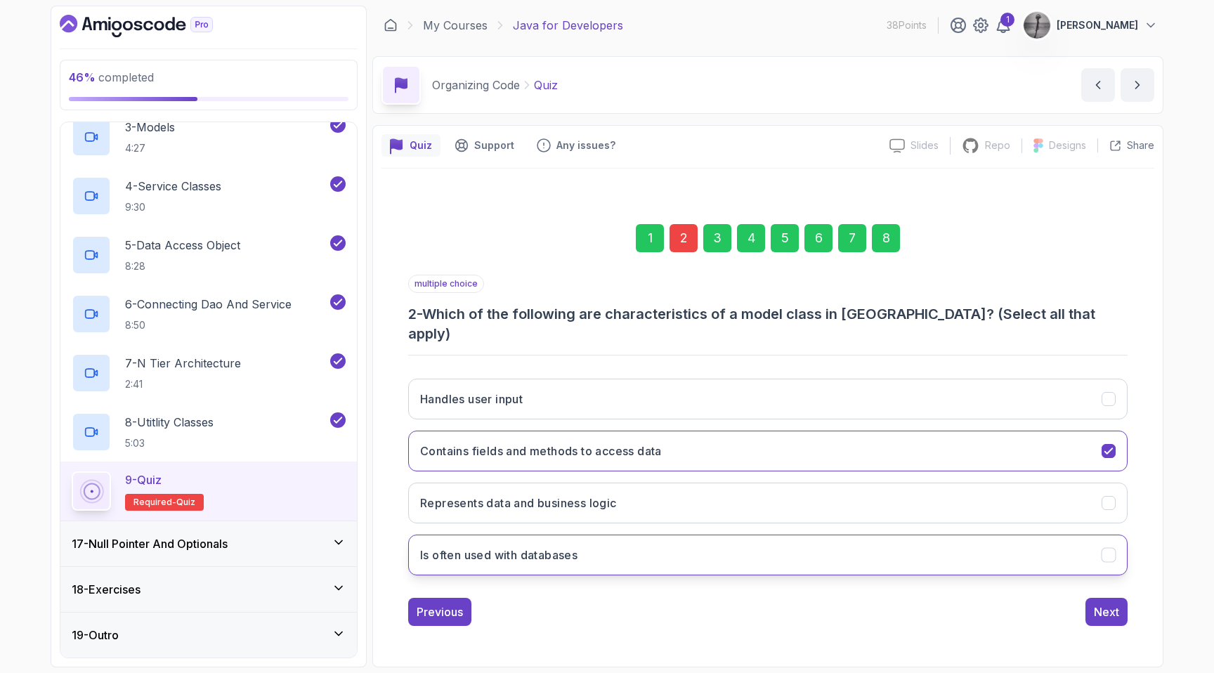
click at [669, 540] on button "Is often used with databases" at bounding box center [767, 555] width 719 height 41
click at [1100, 606] on div "Next" at bounding box center [1106, 612] width 25 height 17
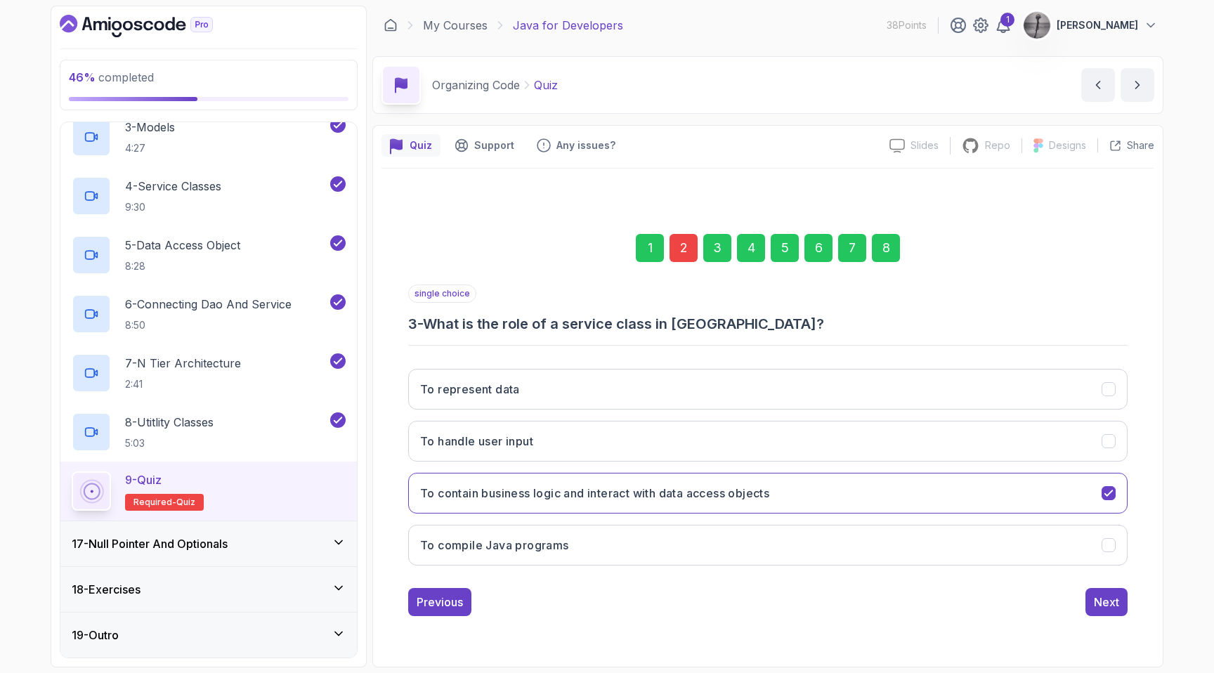
click at [879, 247] on div "8" at bounding box center [886, 248] width 28 height 28
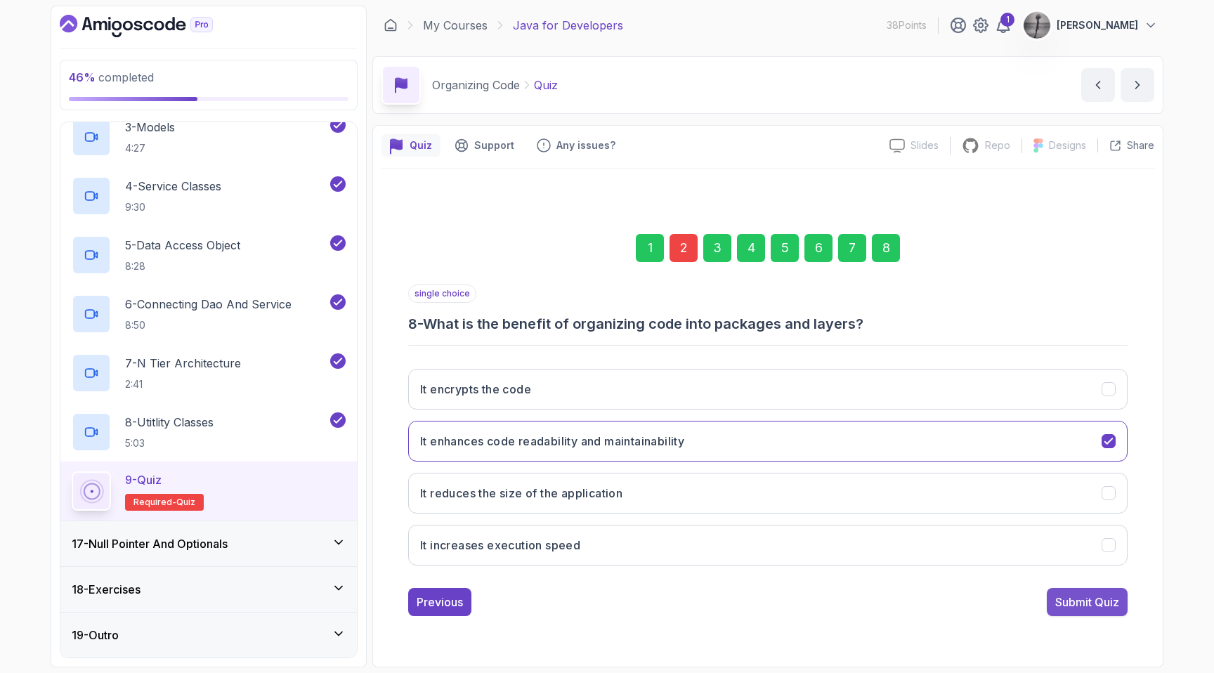
click at [1087, 594] on div "Submit Quiz" at bounding box center [1087, 602] width 64 height 17
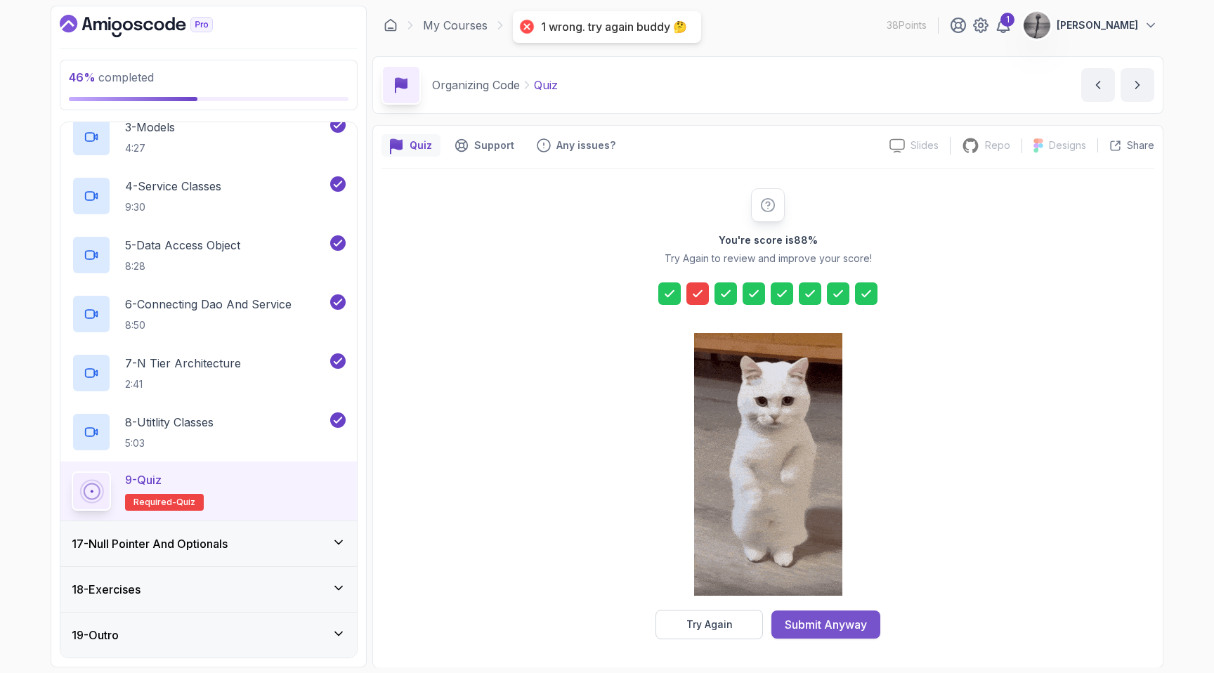
click at [821, 628] on div "Submit Anyway" at bounding box center [826, 624] width 82 height 17
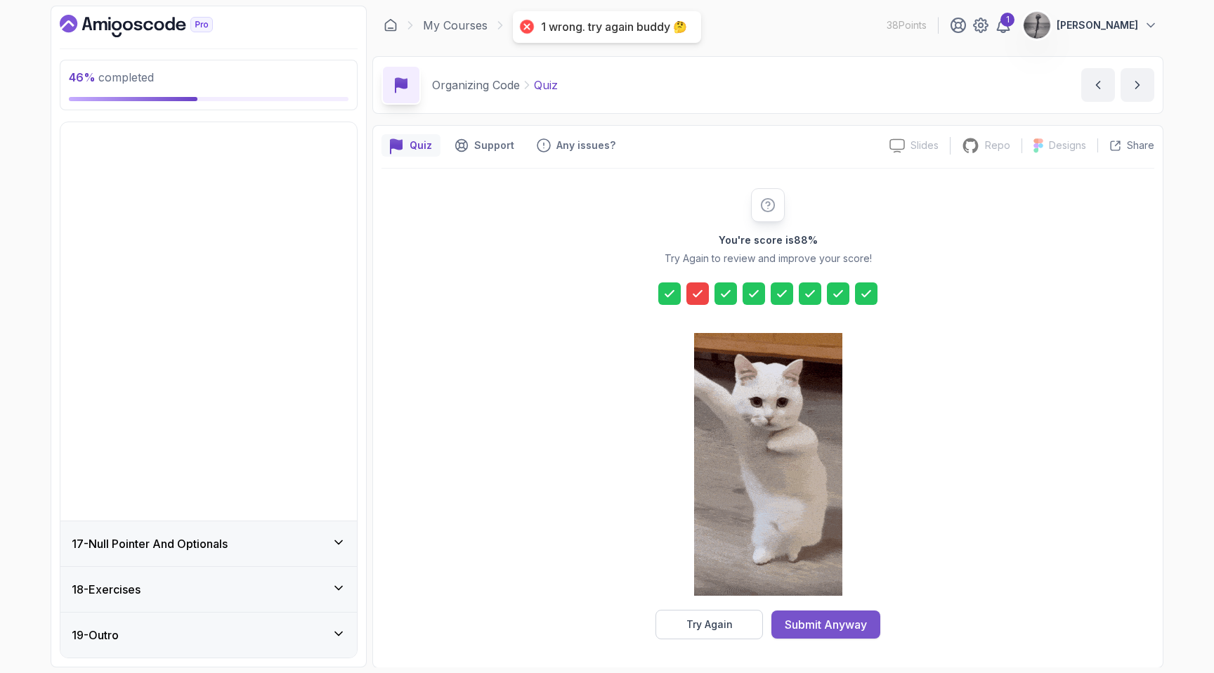
scroll to position [332, 0]
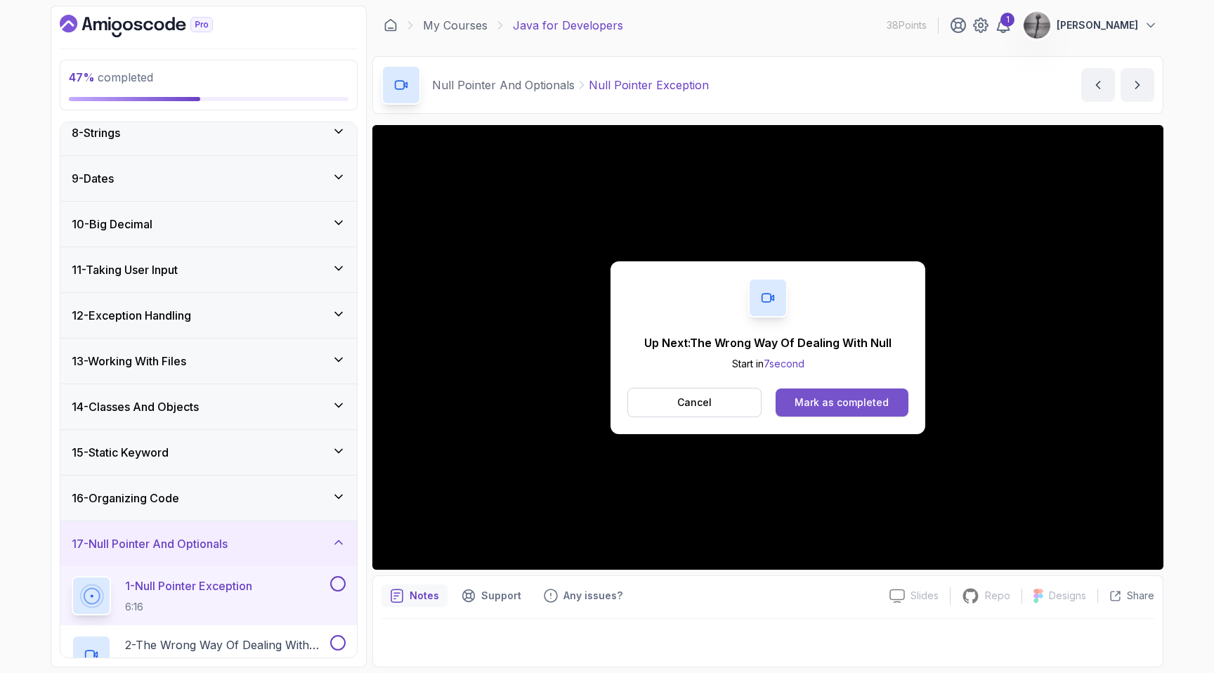
click at [824, 407] on div "Mark as completed" at bounding box center [842, 403] width 94 height 14
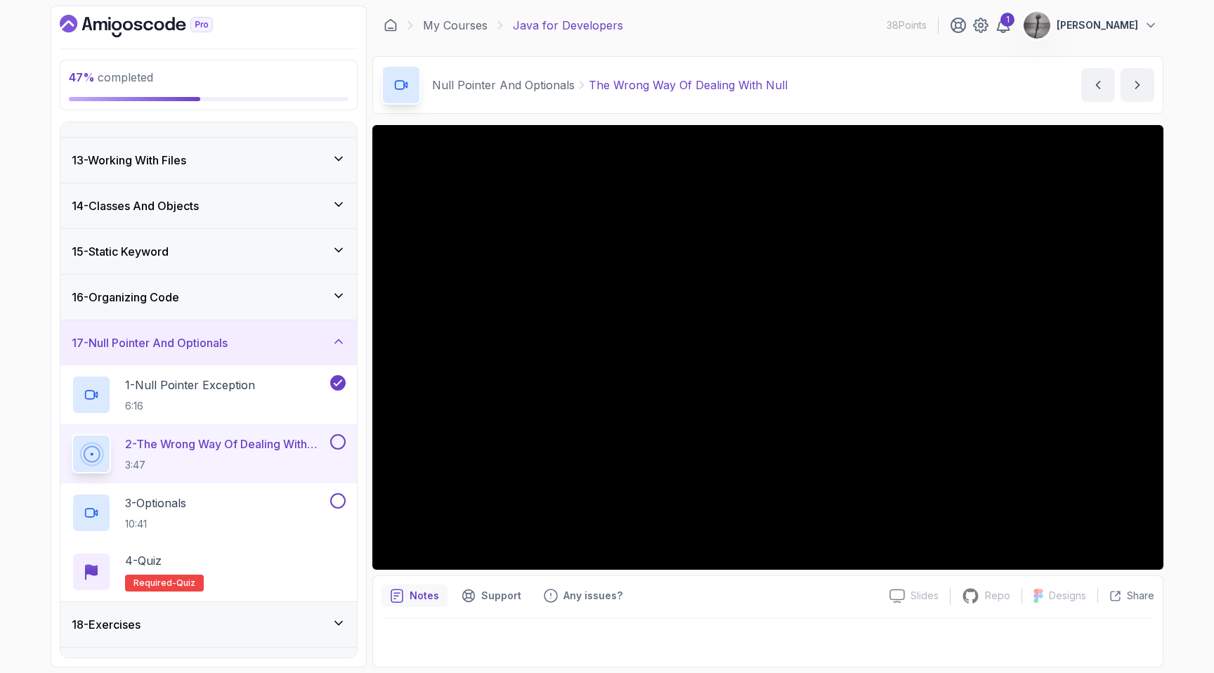
scroll to position [533, 0]
